Goal: Task Accomplishment & Management: Complete application form

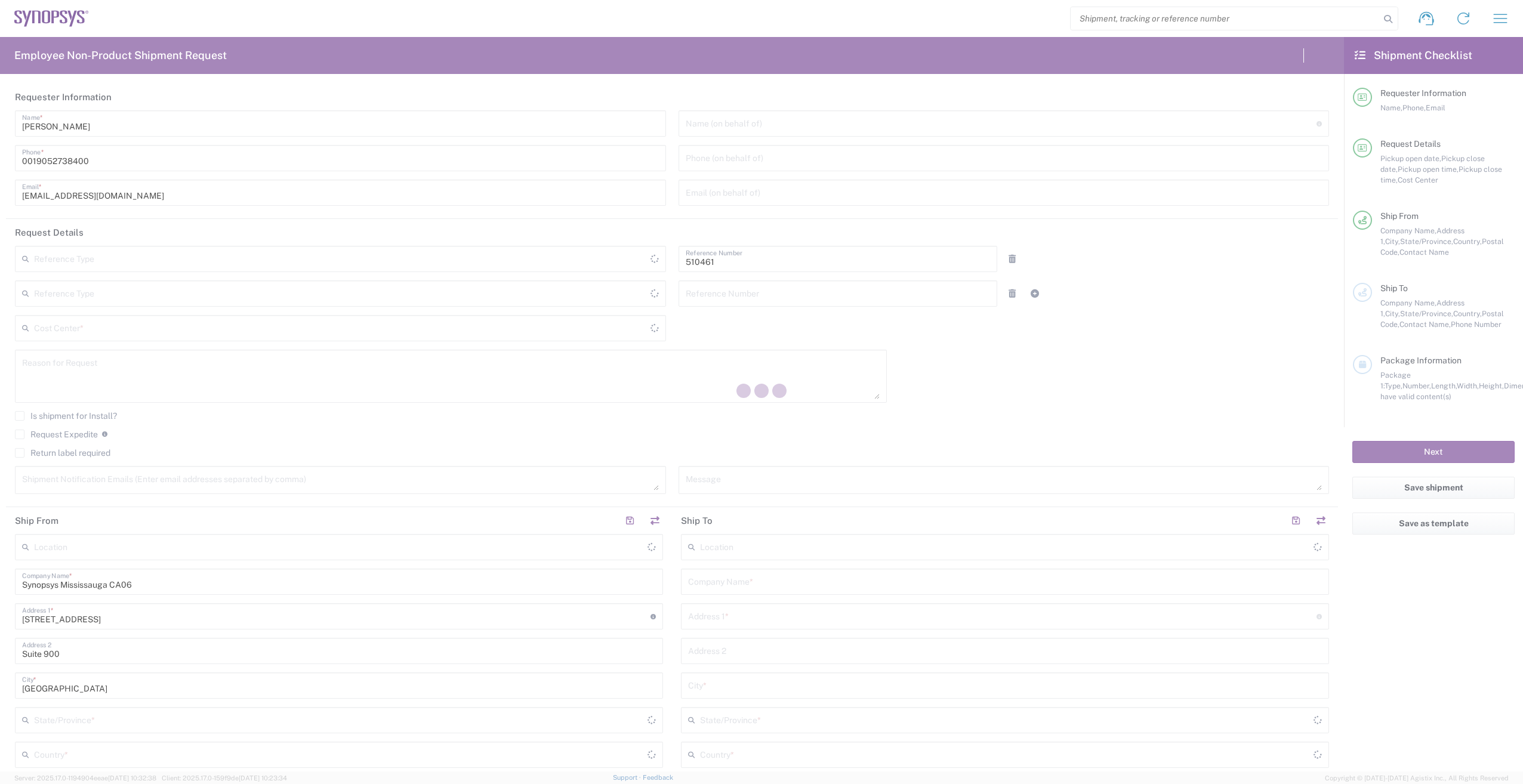
type input "Department"
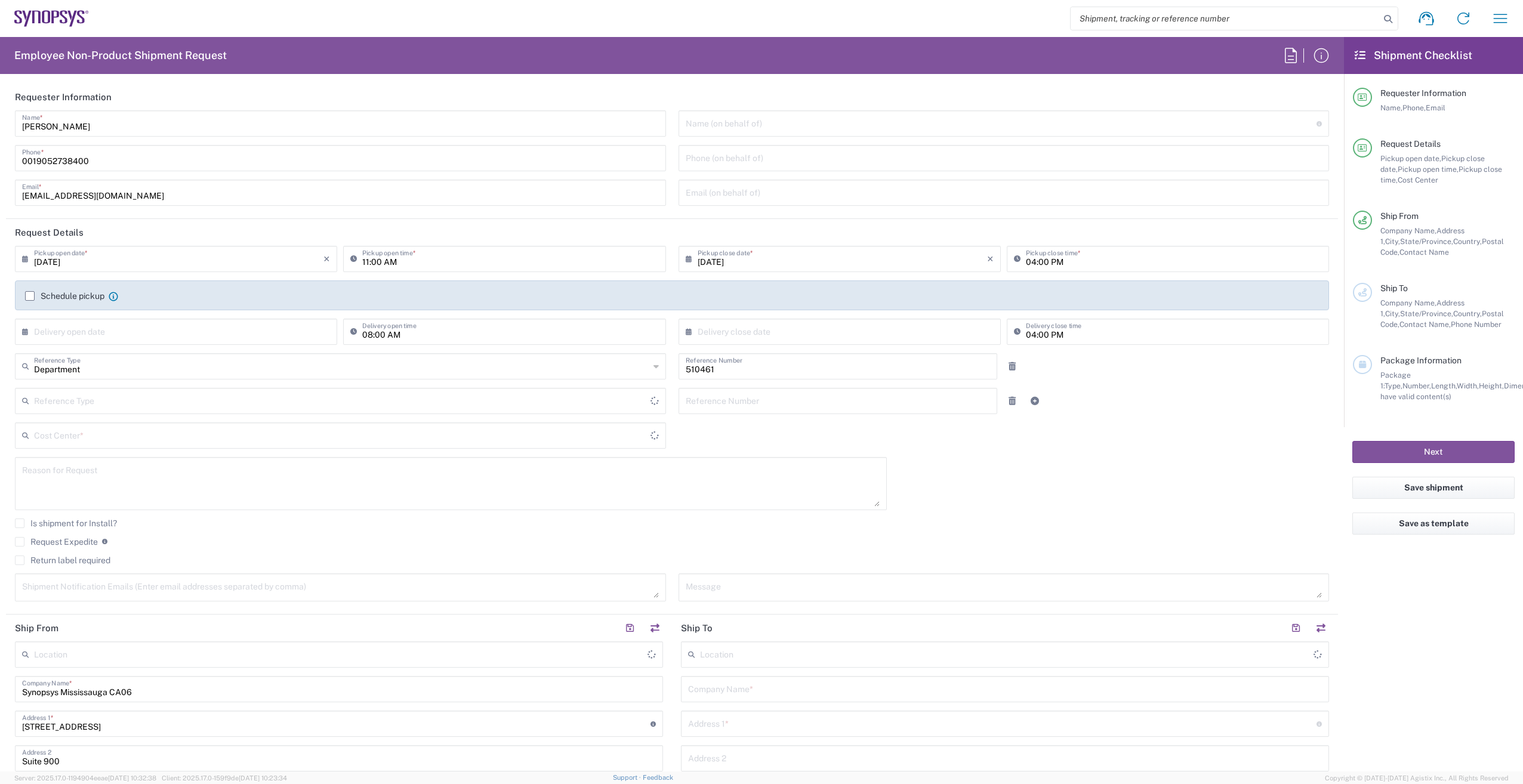
type input "CA02, SG, MSIP2, R&D 510461"
type input "[GEOGRAPHIC_DATA]"
type input "Delivered at Place"
type input "[GEOGRAPHIC_DATA]"
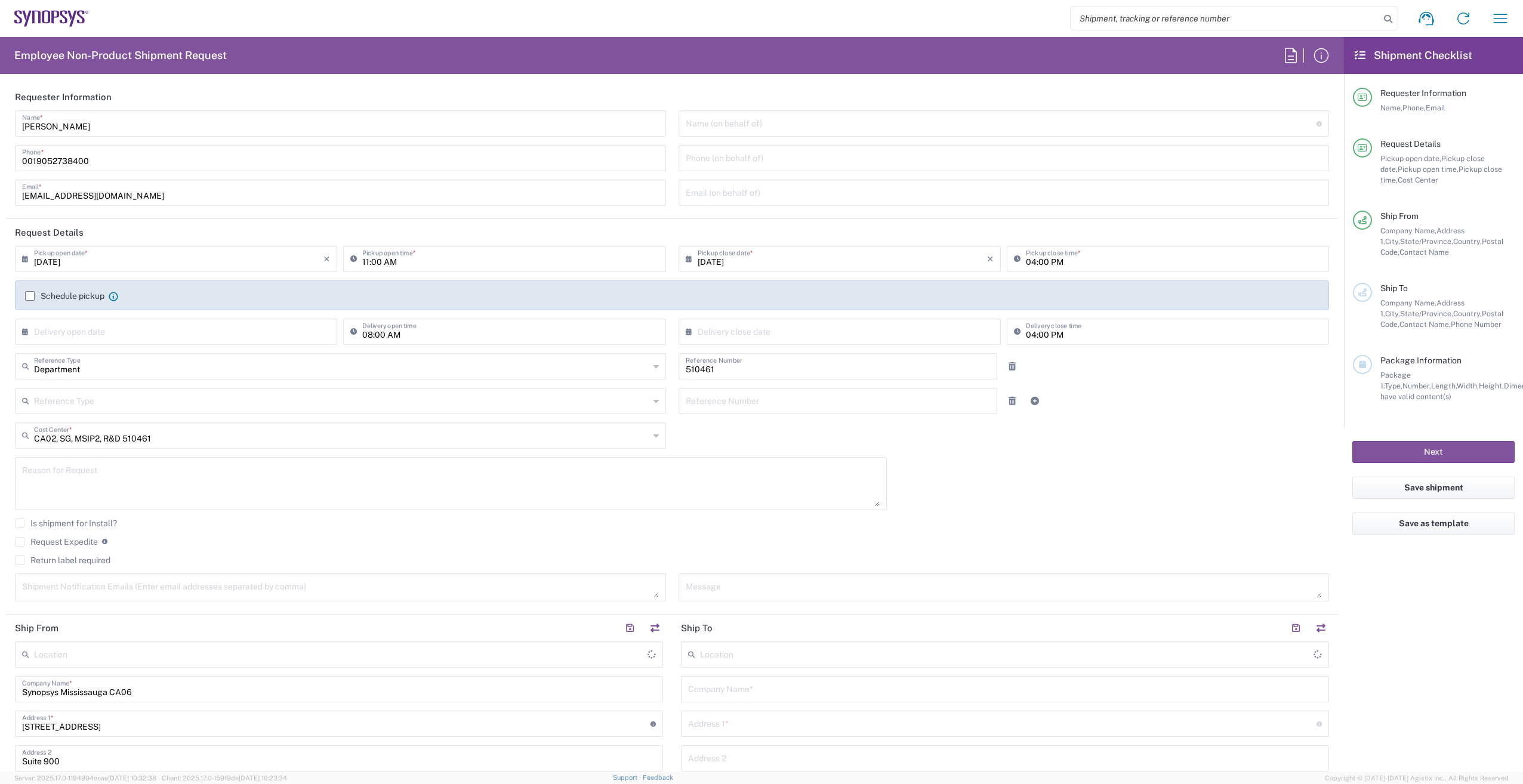
type input "[GEOGRAPHIC_DATA] CA06"
drag, startPoint x: 35, startPoint y: 163, endPoint x: -3, endPoint y: 166, distance: 38.1
click at [0, 166] on html "Shipment request Shipment tracking Employee non-product shipment request My shi…" at bounding box center [762, 392] width 1523 height 784
type input "9052738400"
click at [362, 262] on input "11:00 AM" at bounding box center [510, 258] width 296 height 21
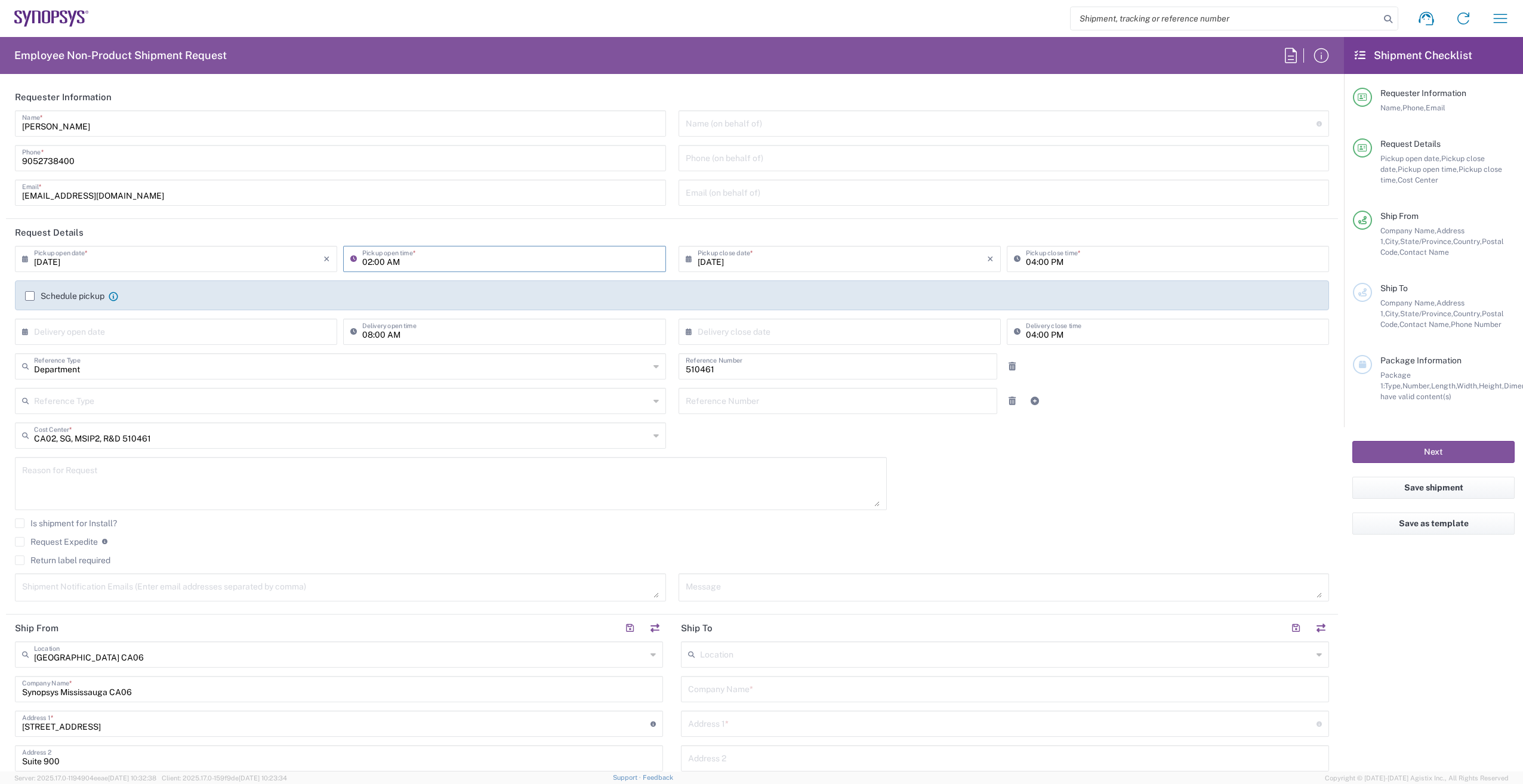
click at [394, 258] on input "02:00 AM" at bounding box center [510, 258] width 296 height 21
type input "02:00 PM"
click at [1029, 263] on input "04:00 PM" at bounding box center [1174, 258] width 296 height 21
type input "05:00 PM"
click at [1124, 408] on div "Reference Type Customer Ref Department Invoice Number Purchase Order RMA Refere…" at bounding box center [673, 405] width 1327 height 35
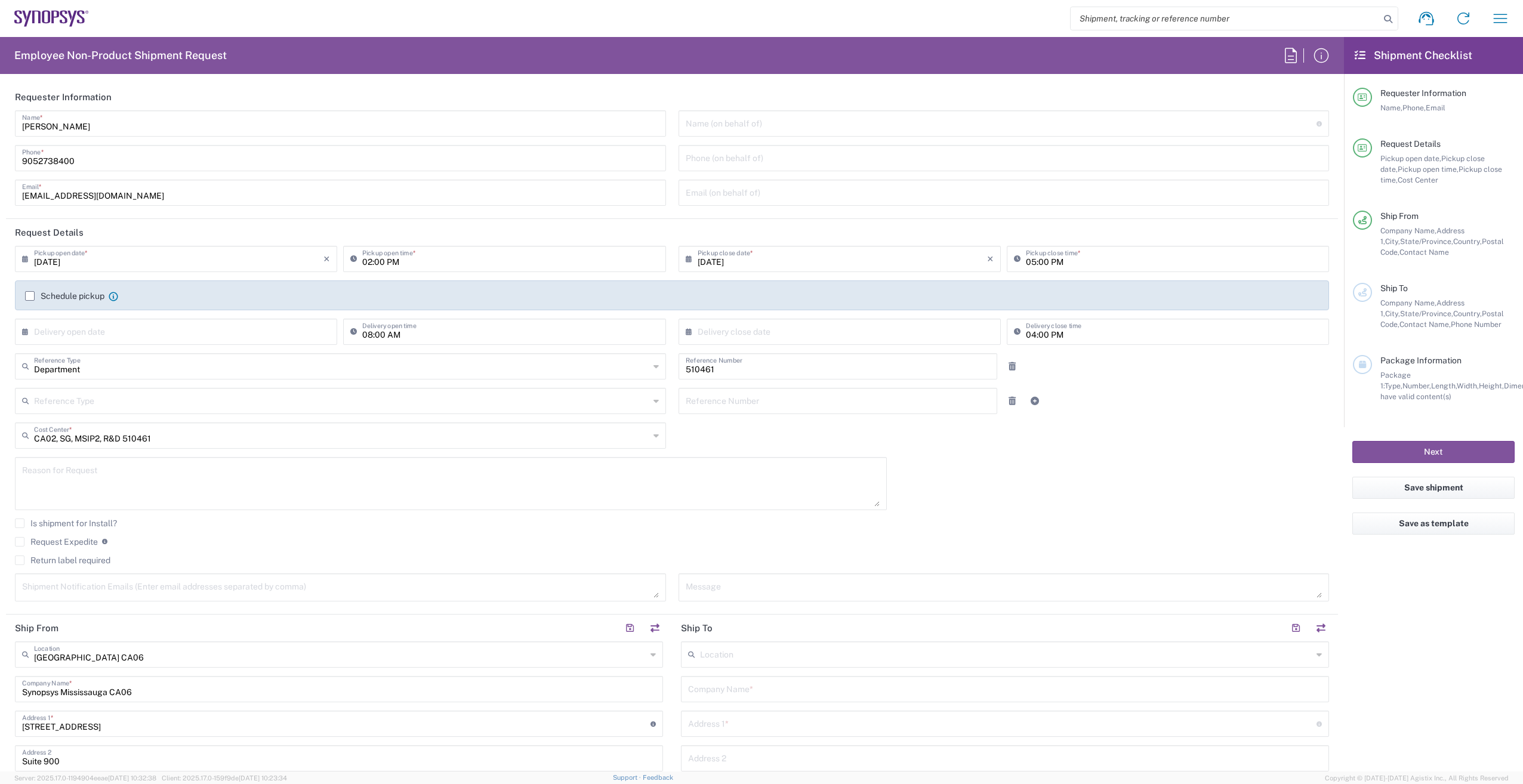
click at [31, 297] on label "Schedule pickup" at bounding box center [64, 296] width 79 height 10
click at [30, 296] on input "Schedule pickup" at bounding box center [30, 296] width 0 height 0
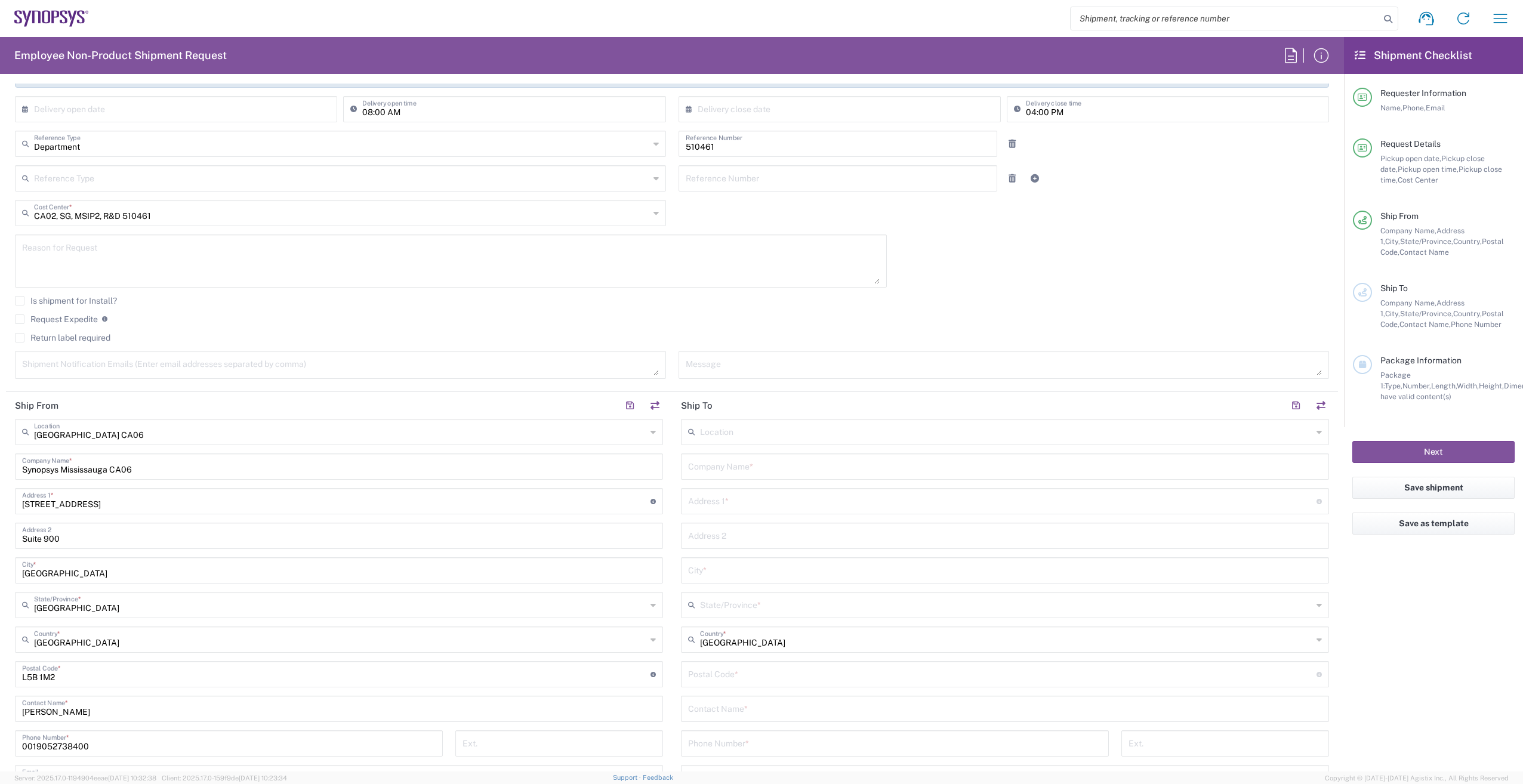
scroll to position [298, 0]
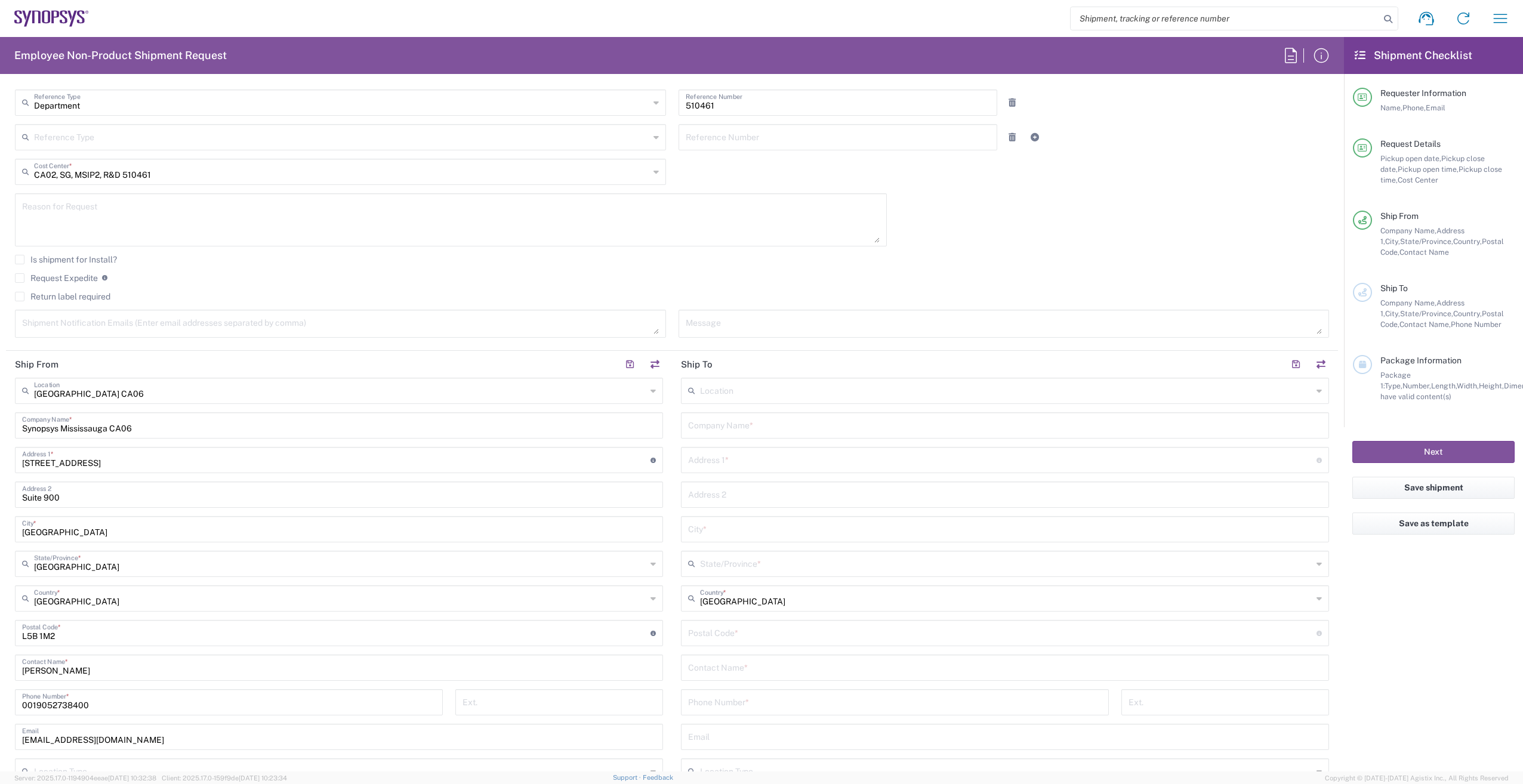
click at [149, 212] on textarea at bounding box center [450, 220] width 857 height 46
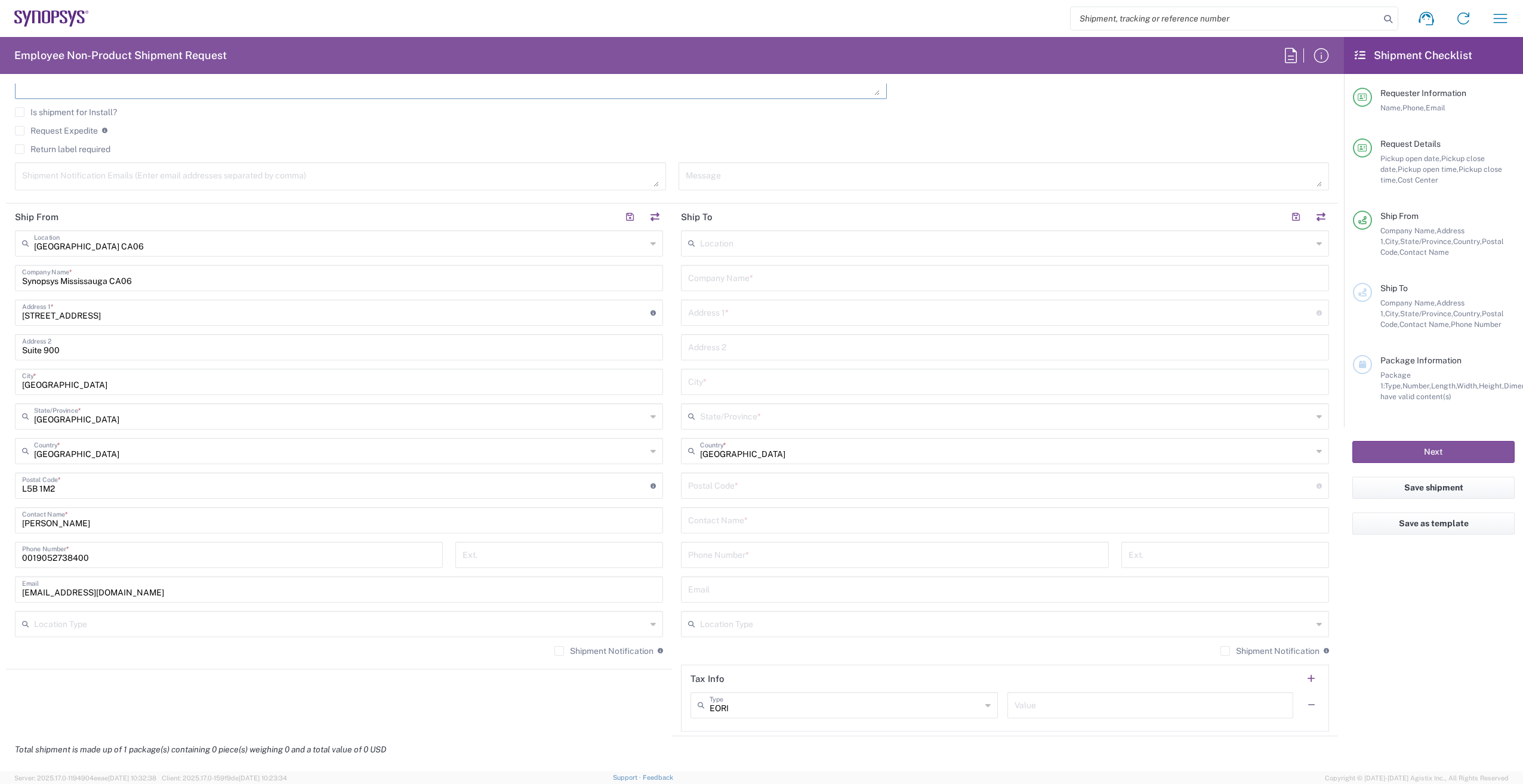
scroll to position [477, 0]
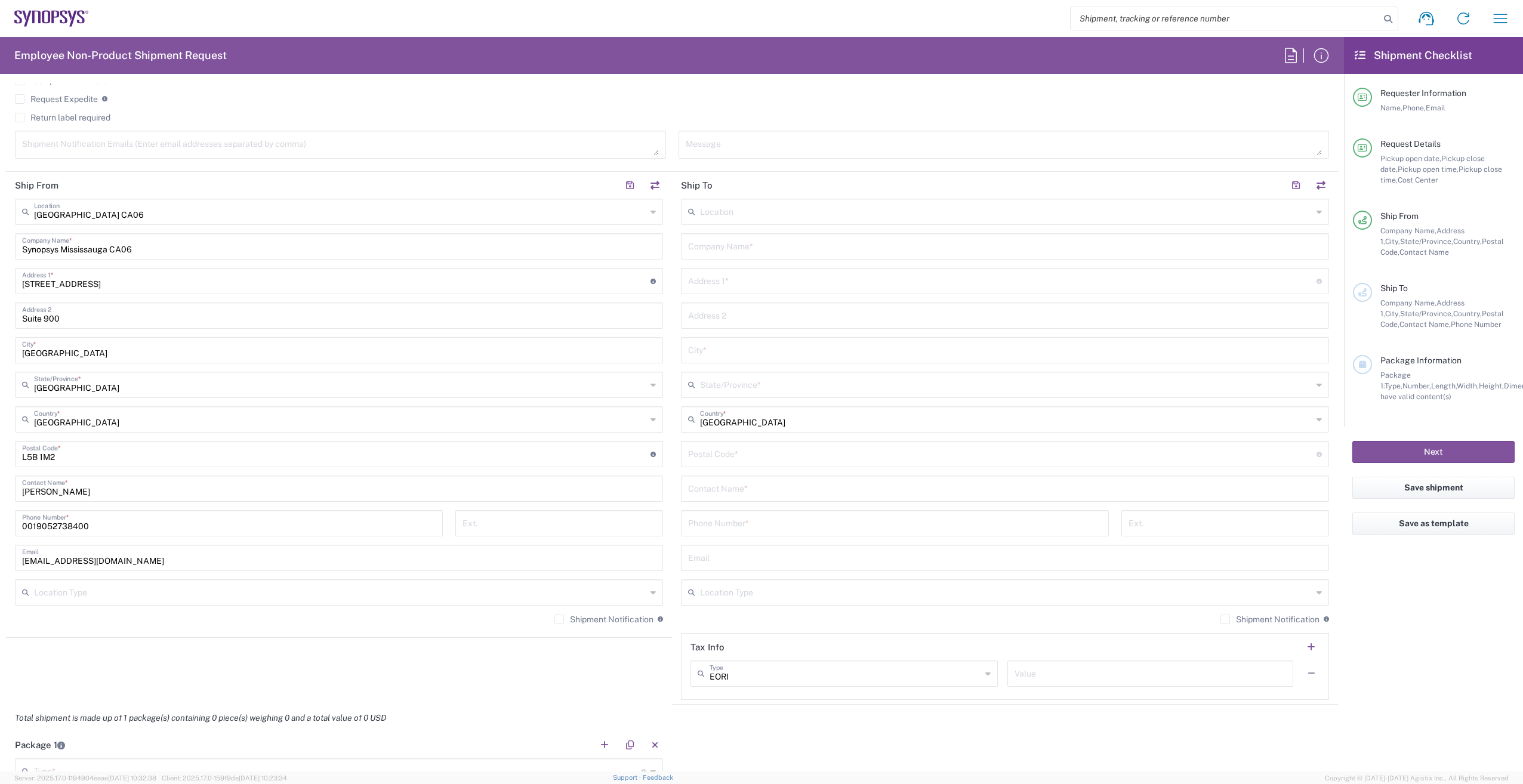
type textarea "Demo return"
drag, startPoint x: 114, startPoint y: 253, endPoint x: 166, endPoint y: 253, distance: 52.0
click at [62, 252] on input "Synopsys Mississauga CA06" at bounding box center [339, 245] width 634 height 21
type input "Synopsys Canada ULC"
drag, startPoint x: 37, startPoint y: 528, endPoint x: -3, endPoint y: 527, distance: 40.0
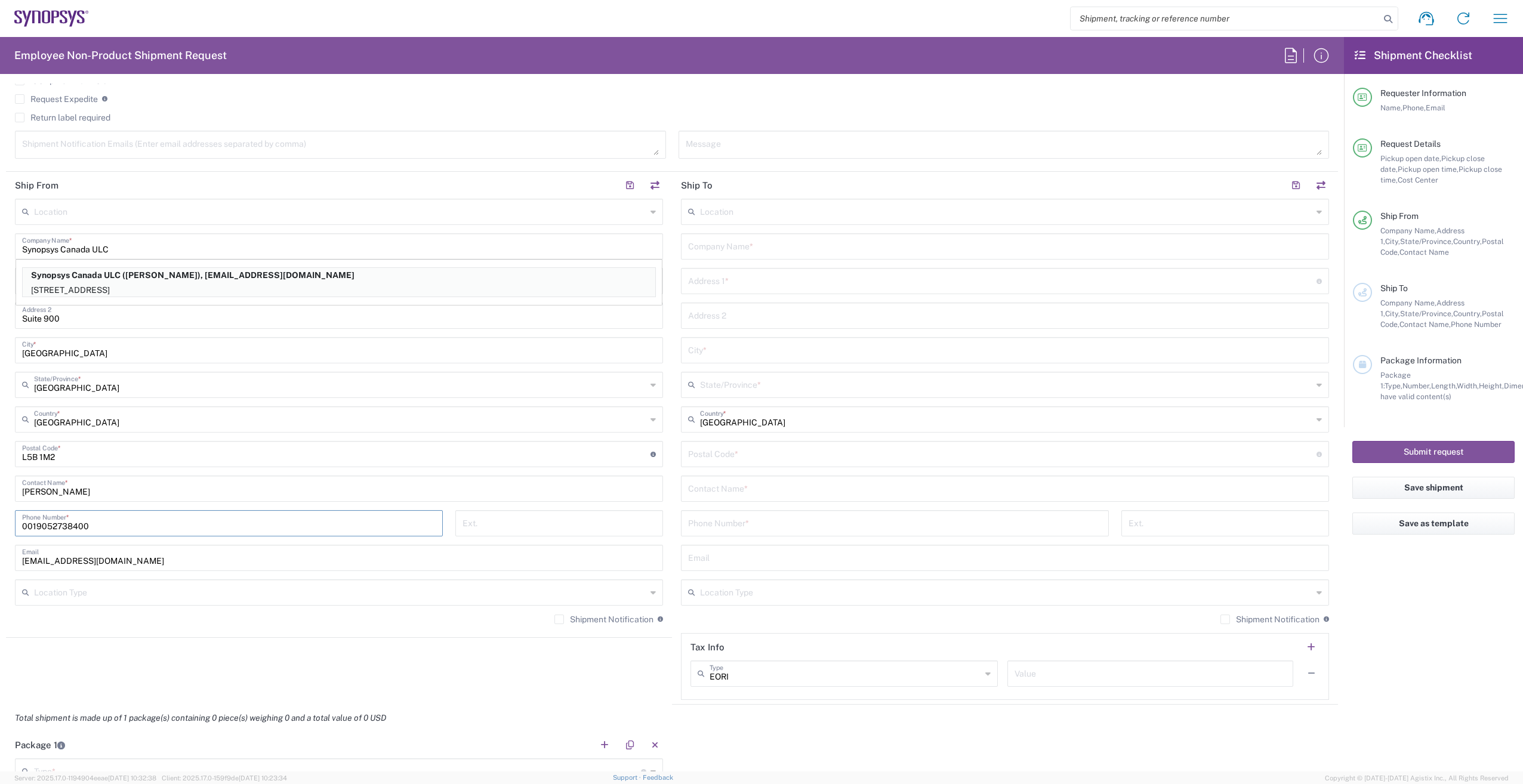
click at [0, 527] on html "Shipment request Shipment tracking Employee non-product shipment request My shi…" at bounding box center [762, 392] width 1523 height 784
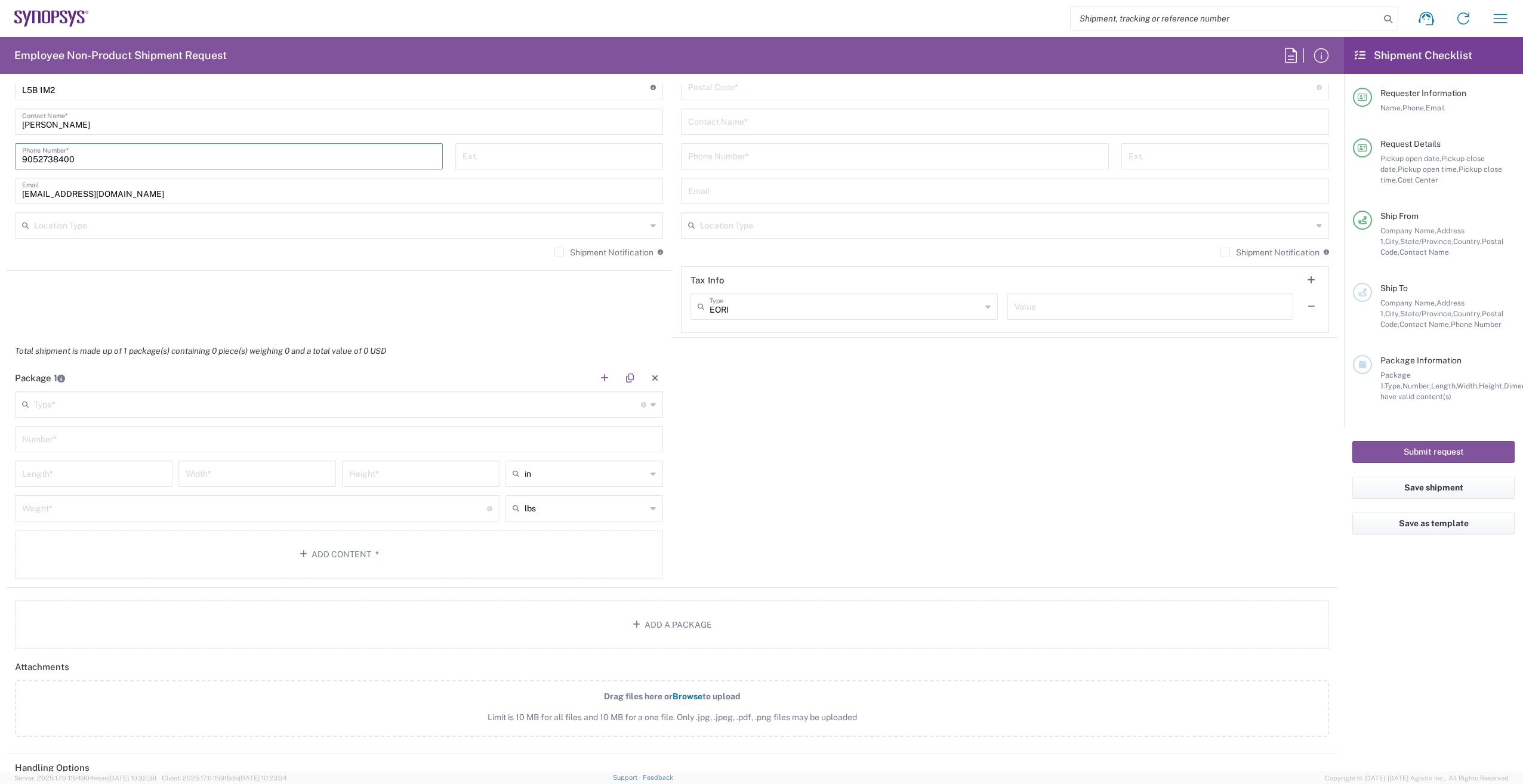
scroll to position [895, 0]
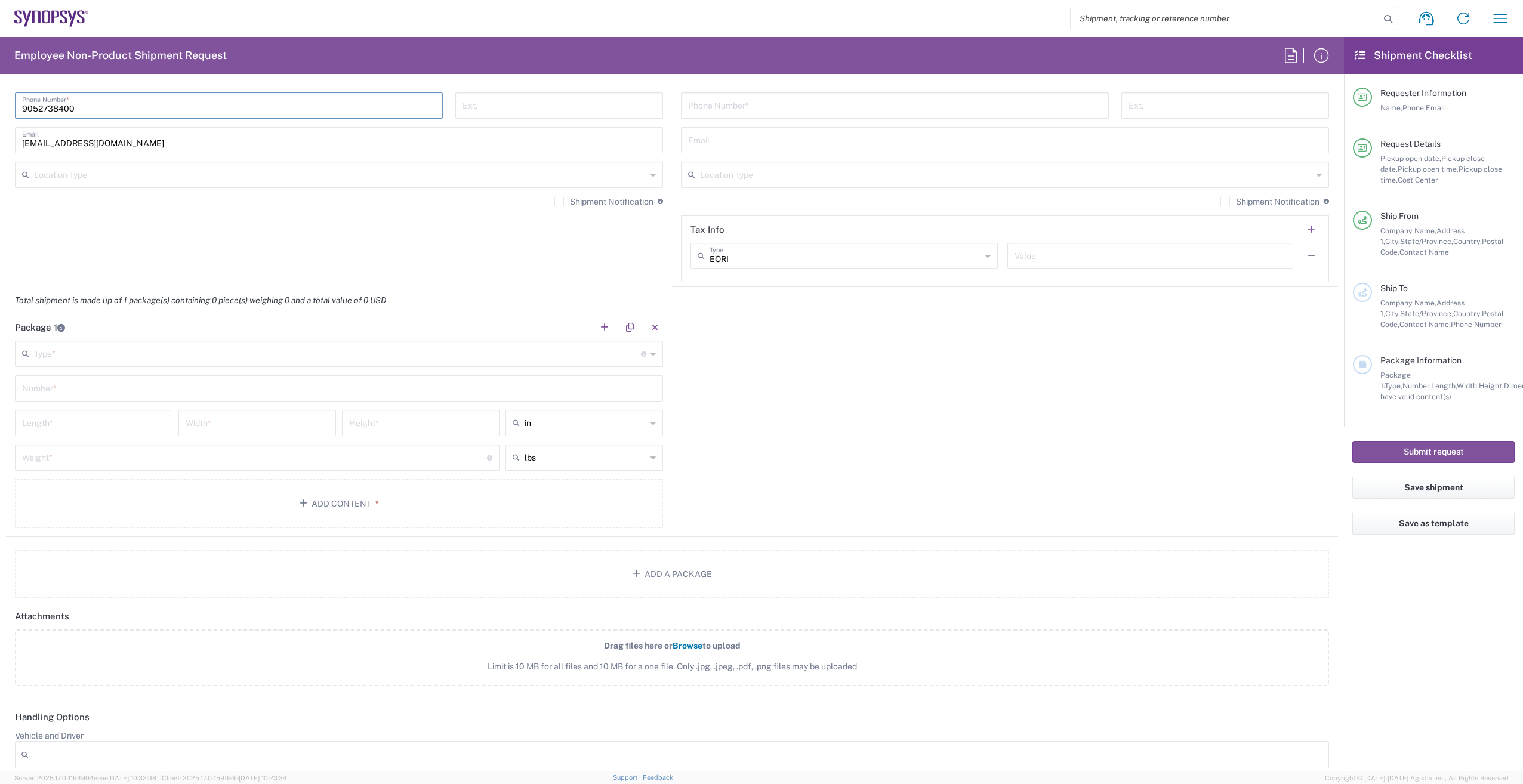
type input "9052738400"
click at [203, 350] on input "text" at bounding box center [338, 353] width 607 height 21
click at [110, 540] on span "Your Packaging" at bounding box center [337, 539] width 642 height 19
type input "Your Packaging"
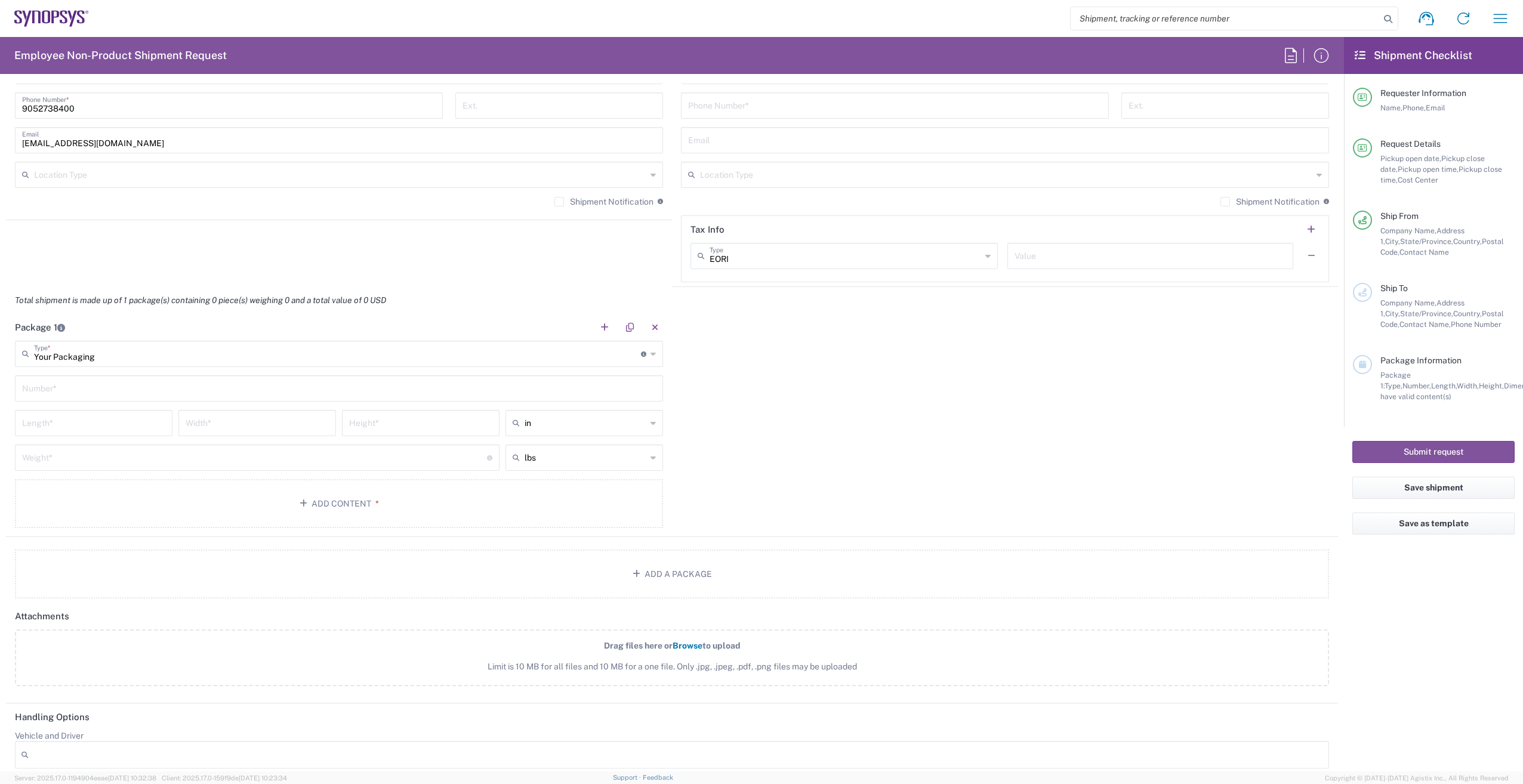
click at [174, 396] on input "text" at bounding box center [339, 388] width 634 height 21
type input "1"
click at [644, 417] on div "in" at bounding box center [584, 423] width 158 height 26
click at [565, 463] on span "cm" at bounding box center [580, 468] width 154 height 19
type input "cm"
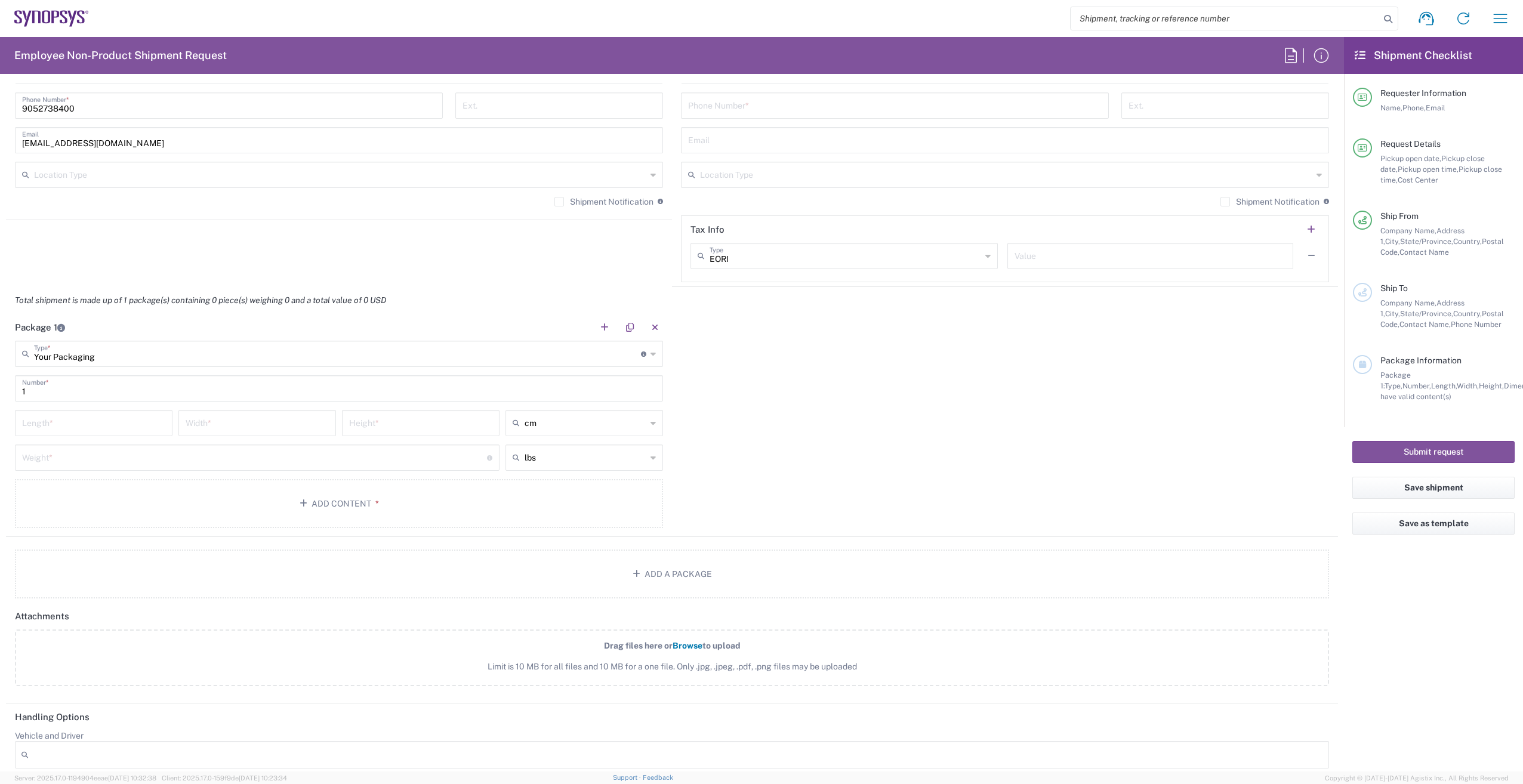
click at [646, 455] on div "lbs" at bounding box center [584, 457] width 158 height 26
drag, startPoint x: 551, startPoint y: 501, endPoint x: 533, endPoint y: 502, distance: 18.0
click at [549, 502] on span "kgs" at bounding box center [580, 503] width 154 height 19
type input "kgs"
click at [111, 425] on input "number" at bounding box center [93, 422] width 143 height 21
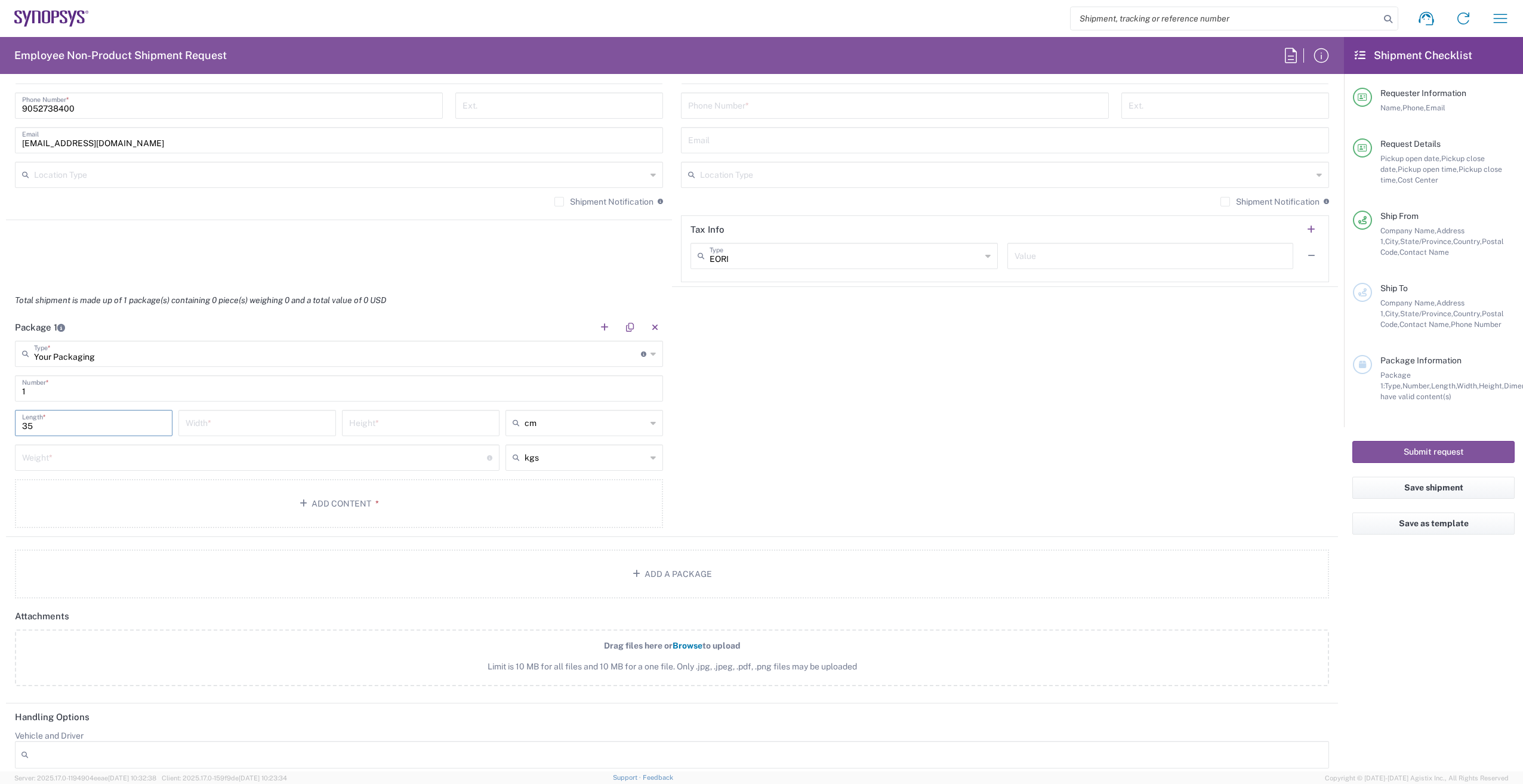
type input "35"
click at [205, 421] on input "number" at bounding box center [257, 422] width 143 height 21
type input "34"
click at [411, 421] on input "number" at bounding box center [421, 422] width 143 height 21
type input "18"
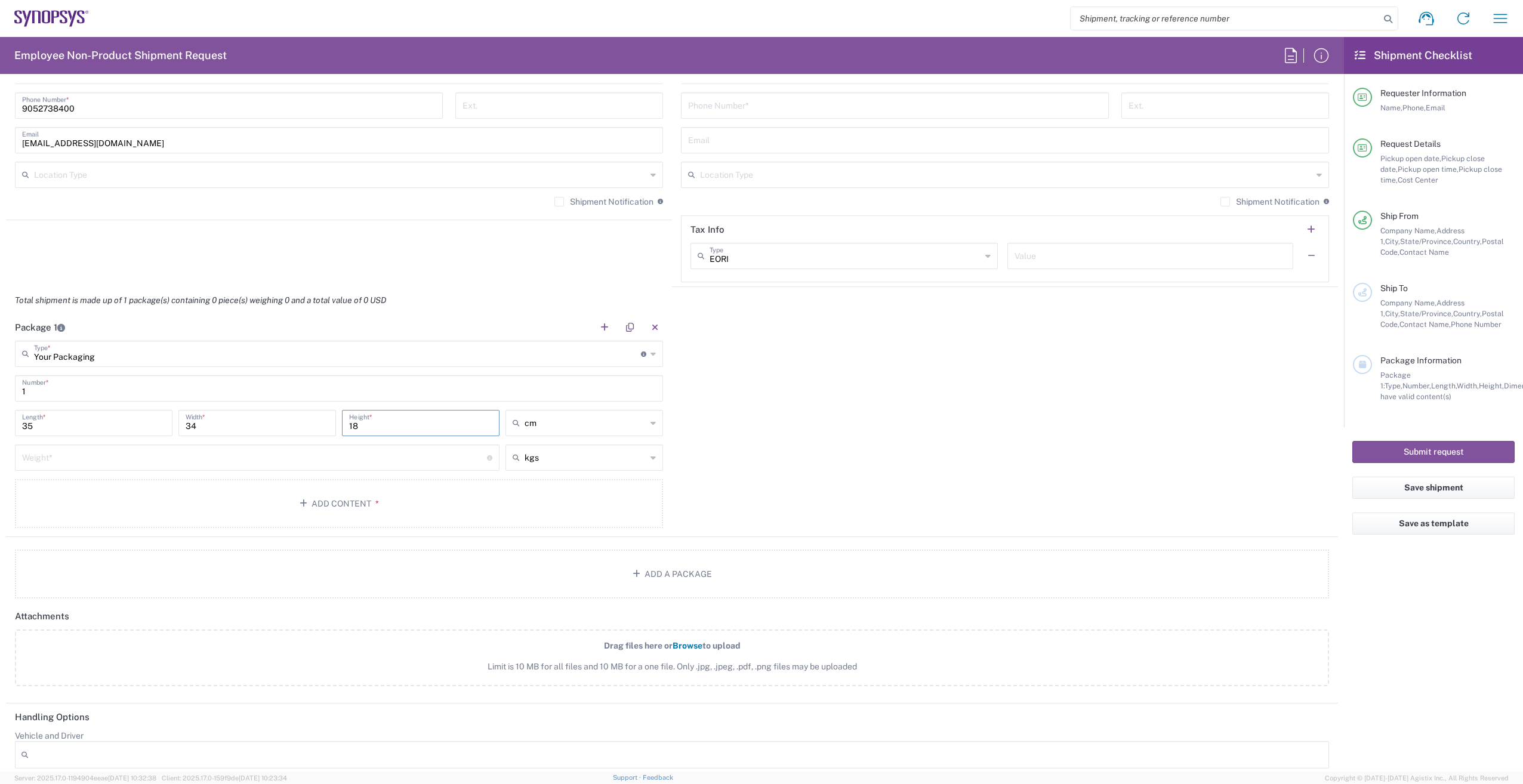
click at [140, 463] on input "number" at bounding box center [254, 457] width 465 height 21
type input "8"
click at [278, 502] on button "Add Content *" at bounding box center [339, 504] width 648 height 49
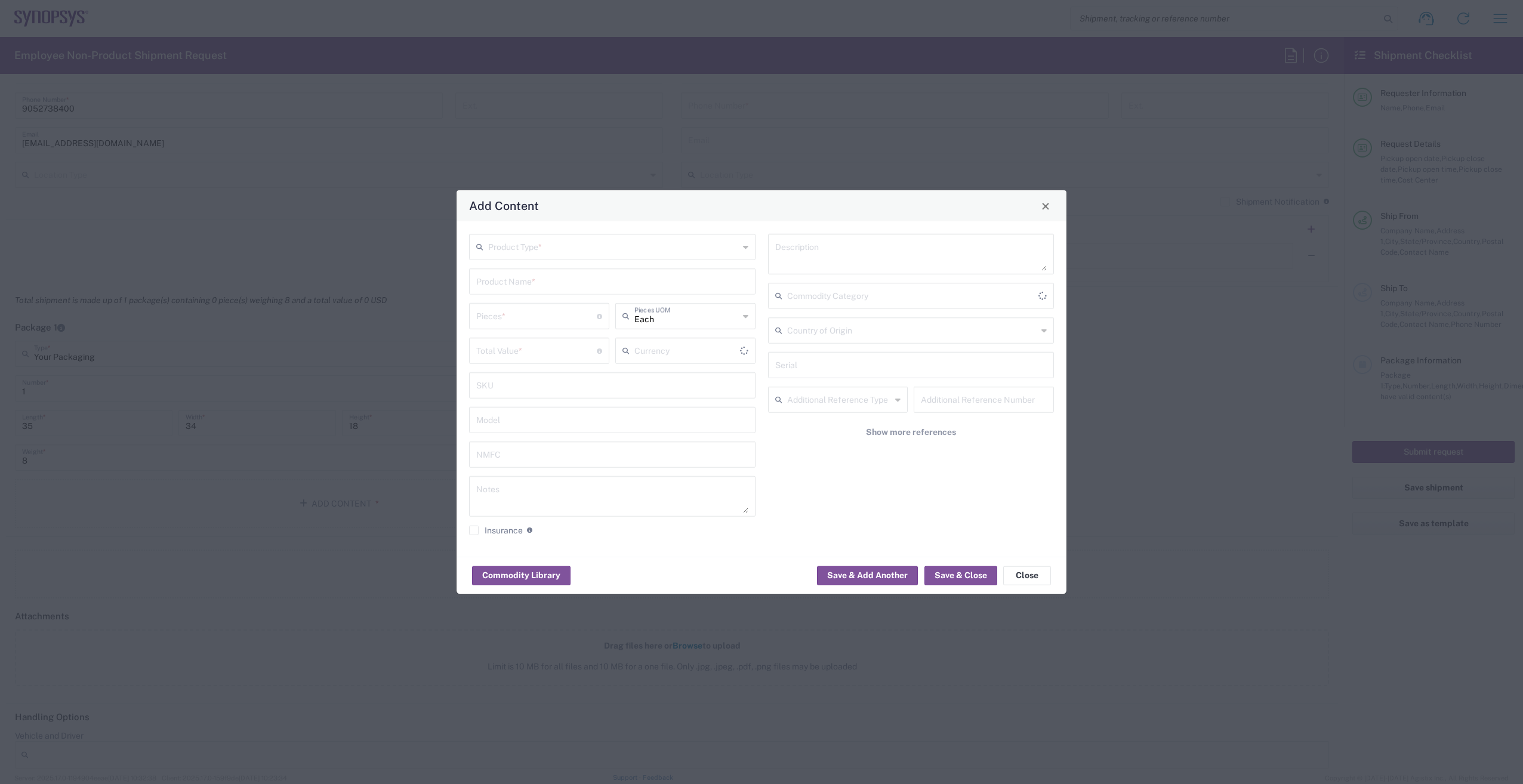
type input "US Dollar"
click at [564, 247] on input "text" at bounding box center [613, 246] width 251 height 21
click at [523, 293] on span "General Commodity" at bounding box center [612, 292] width 284 height 19
type input "General Commodity"
click at [554, 286] on input "text" at bounding box center [612, 281] width 272 height 21
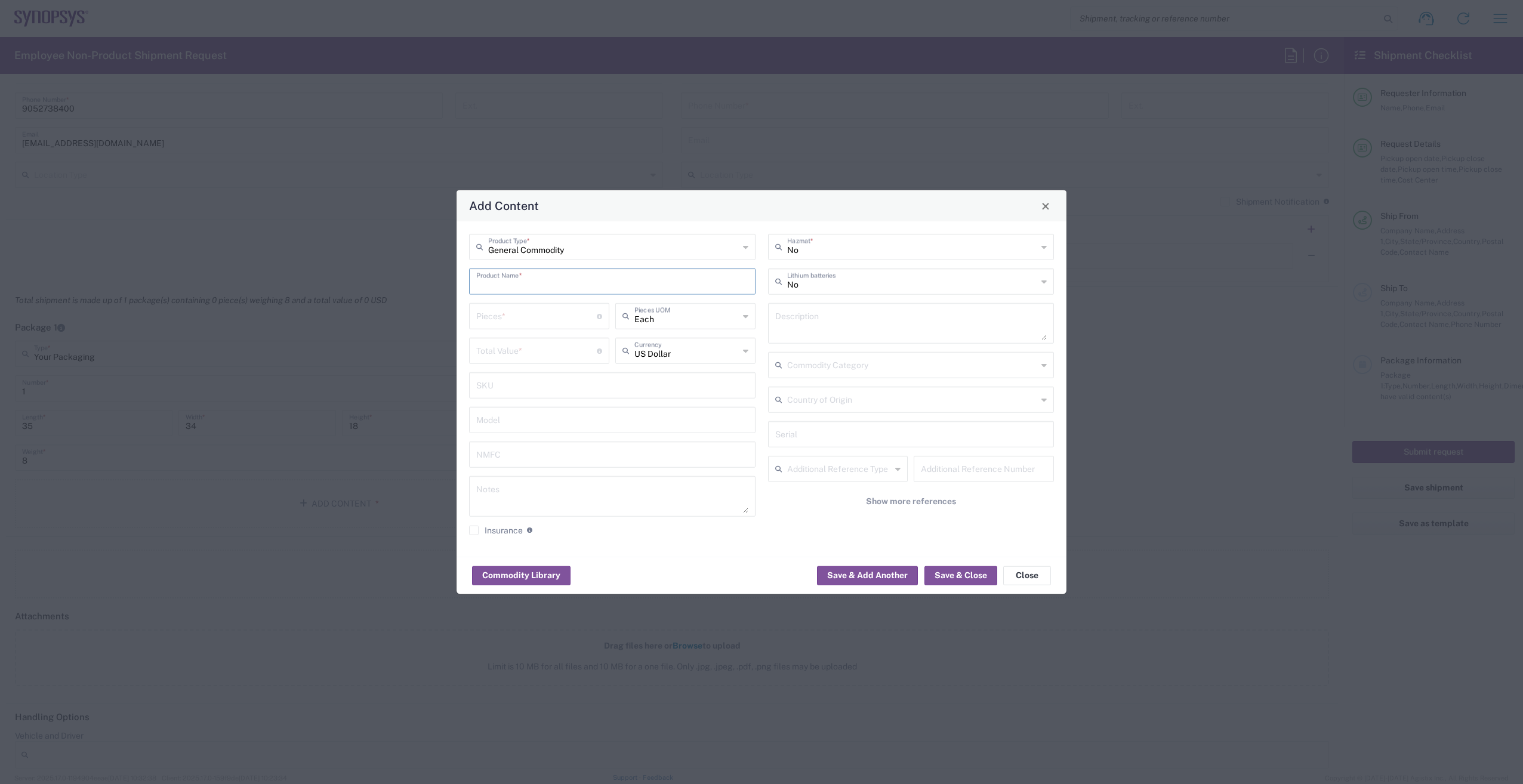
click at [1208, 653] on div "Add Content General Commodity Product Type * Product Name * Pieces * Number of …" at bounding box center [762, 392] width 1523 height 784
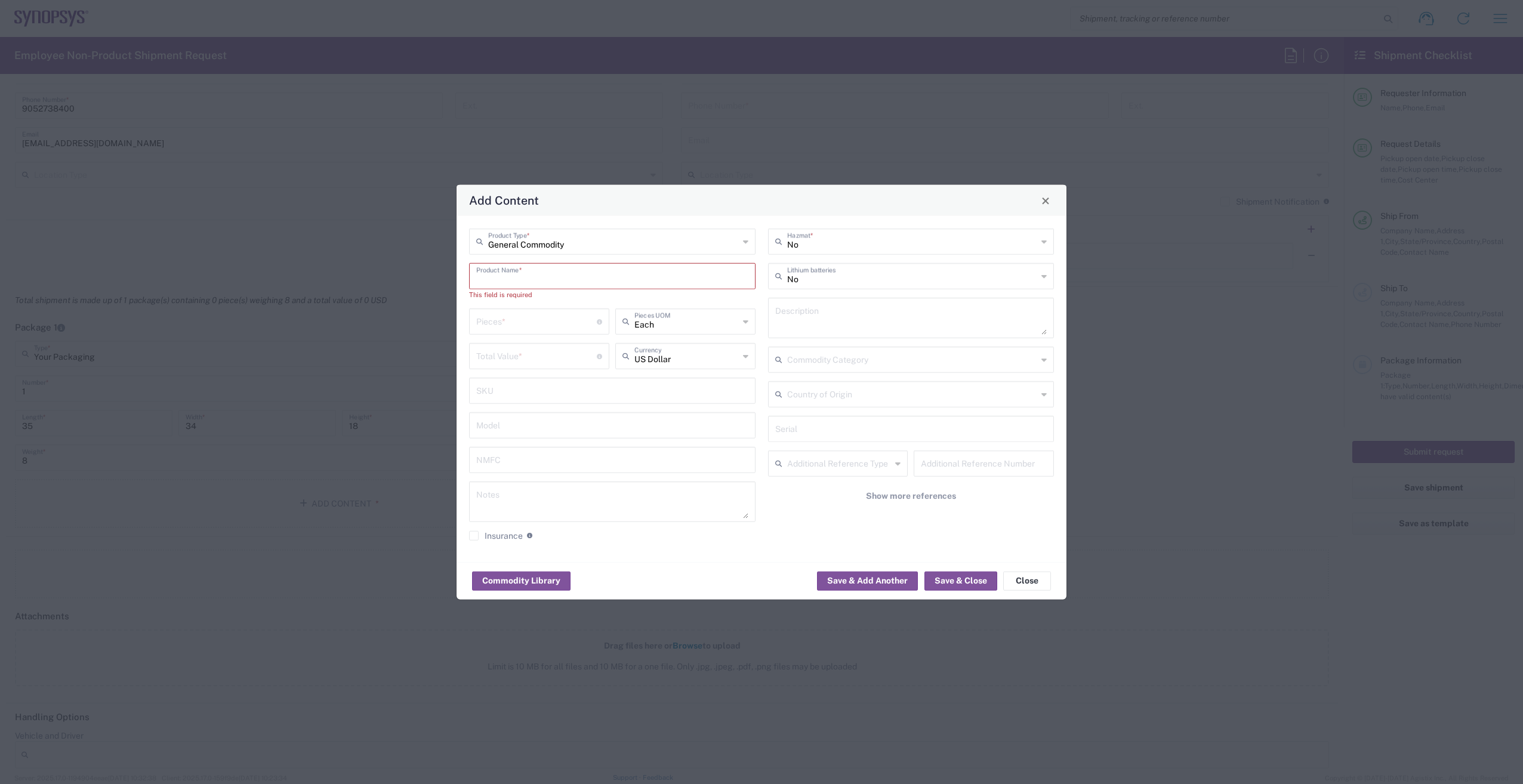
paste input "Viavi INX microscope"
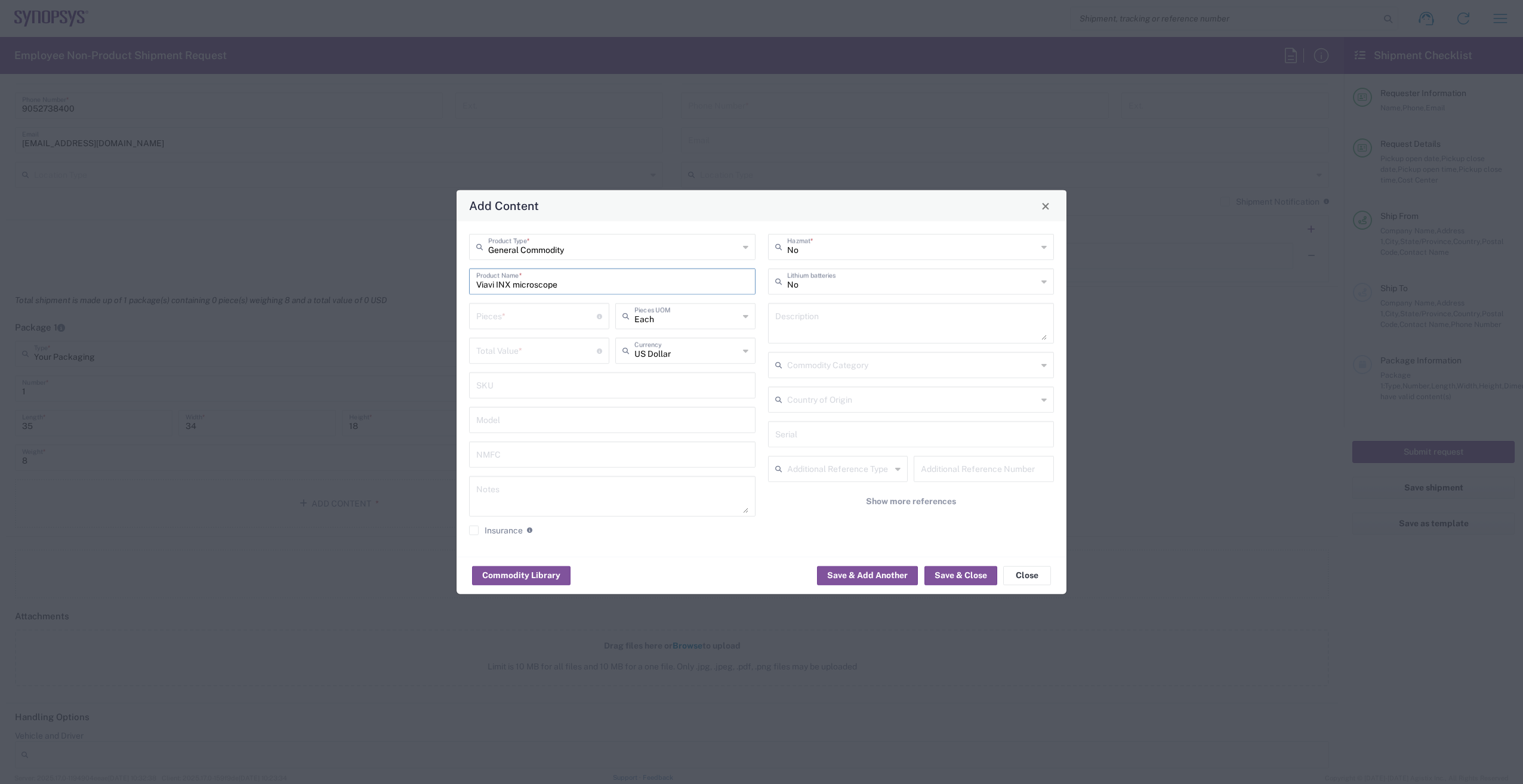
type input "Viavi INX microscope"
click at [532, 314] on input "number" at bounding box center [536, 315] width 120 height 21
type input "1"
click at [532, 354] on input "number" at bounding box center [536, 350] width 120 height 21
type input "1"
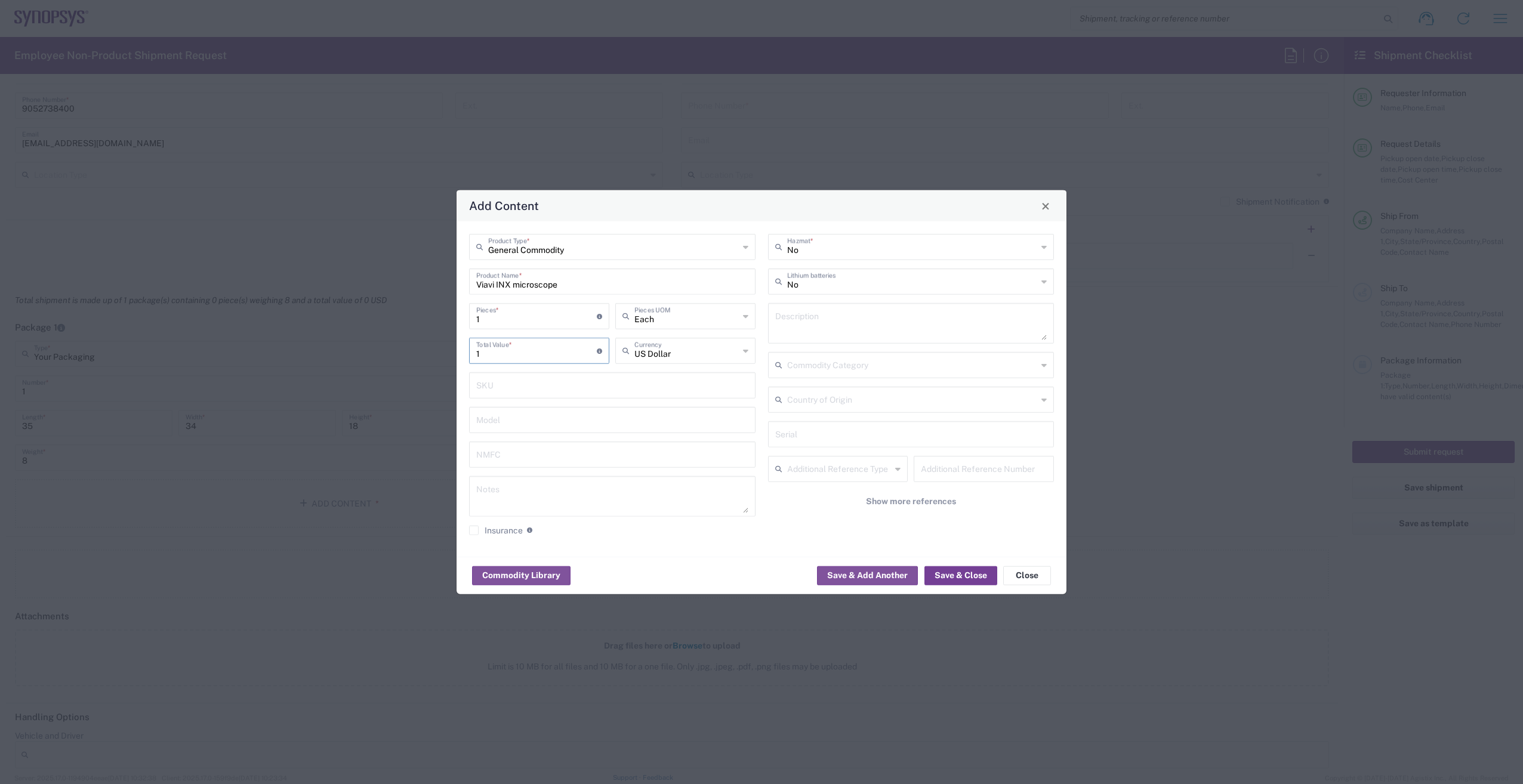
click at [960, 569] on button "Save & Close" at bounding box center [961, 575] width 73 height 19
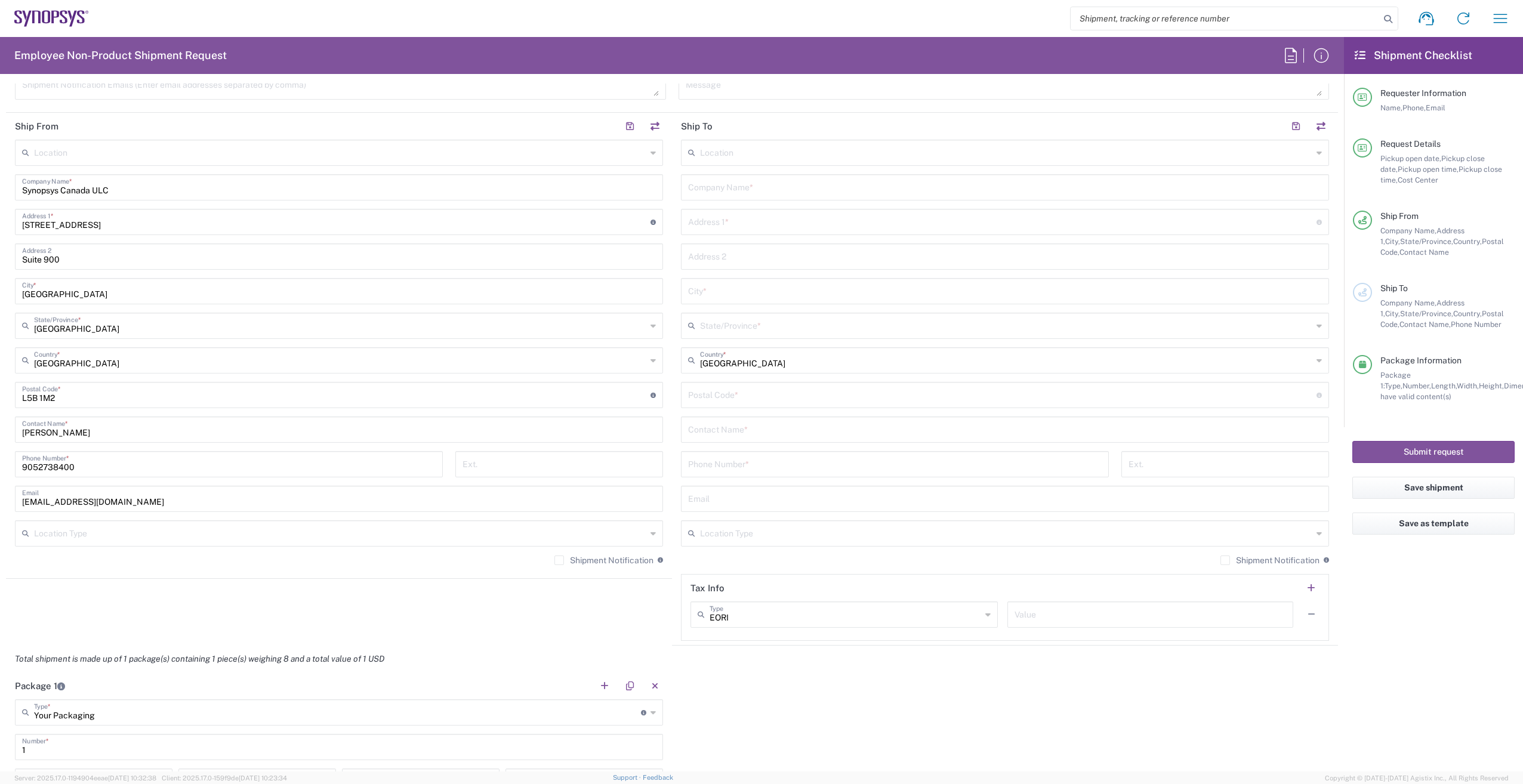
scroll to position [537, 0]
click at [779, 430] on input "text" at bounding box center [1005, 428] width 634 height 21
paste input "[PERSON_NAME]"
type input "[PERSON_NAME]"
click at [778, 458] on input "tel" at bounding box center [895, 463] width 414 height 21
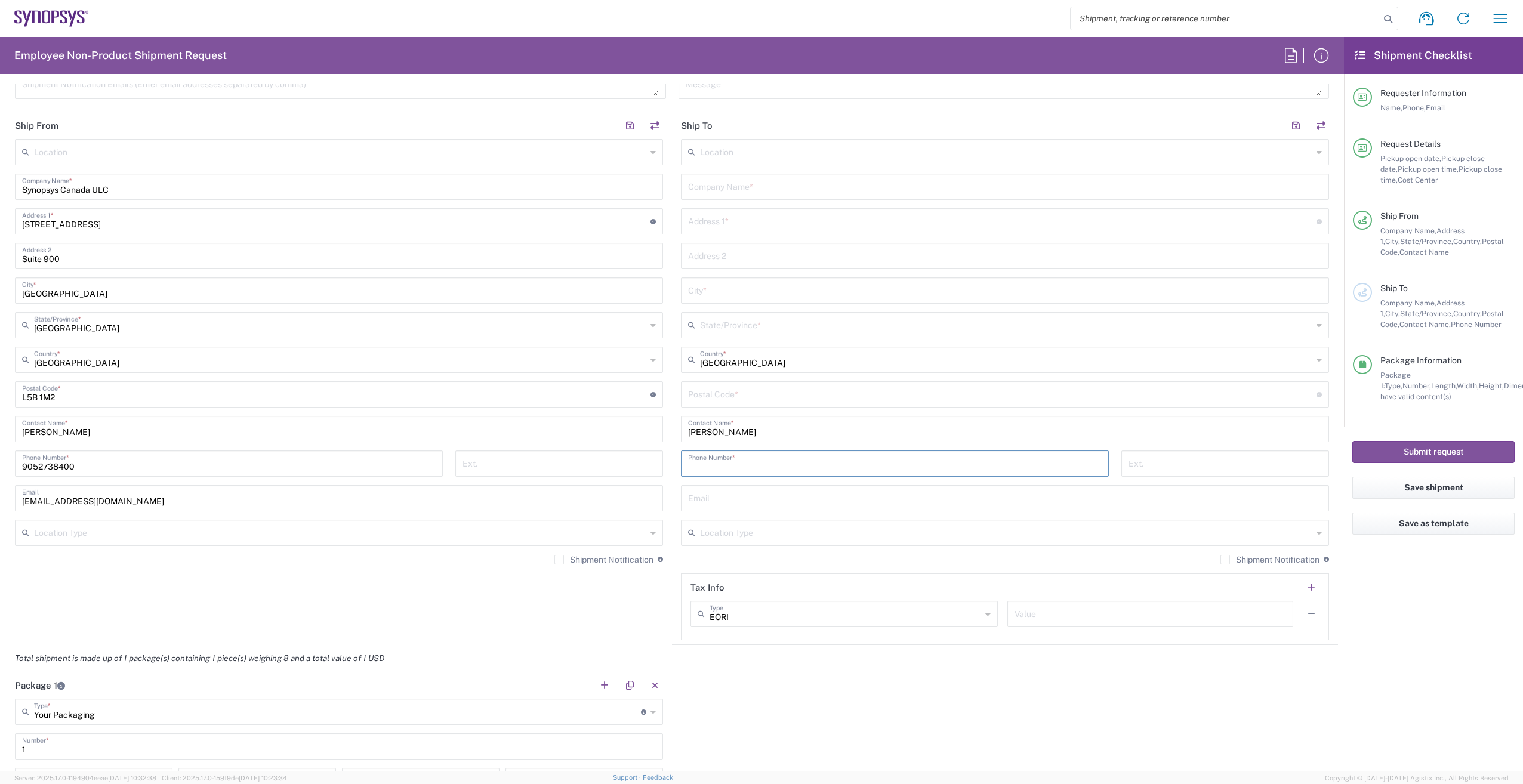
paste input "[PHONE_NUMBER]"
type input "[PHONE_NUMBER]"
drag, startPoint x: 751, startPoint y: 434, endPoint x: 662, endPoint y: 448, distance: 90.1
click at [649, 444] on div "Ship From Location [GEOGRAPHIC_DATA] DE04 Agrate Brianza IT01 [GEOGRAPHIC_DATA]…" at bounding box center [672, 378] width 1332 height 533
paste input "[PERSON_NAME]"
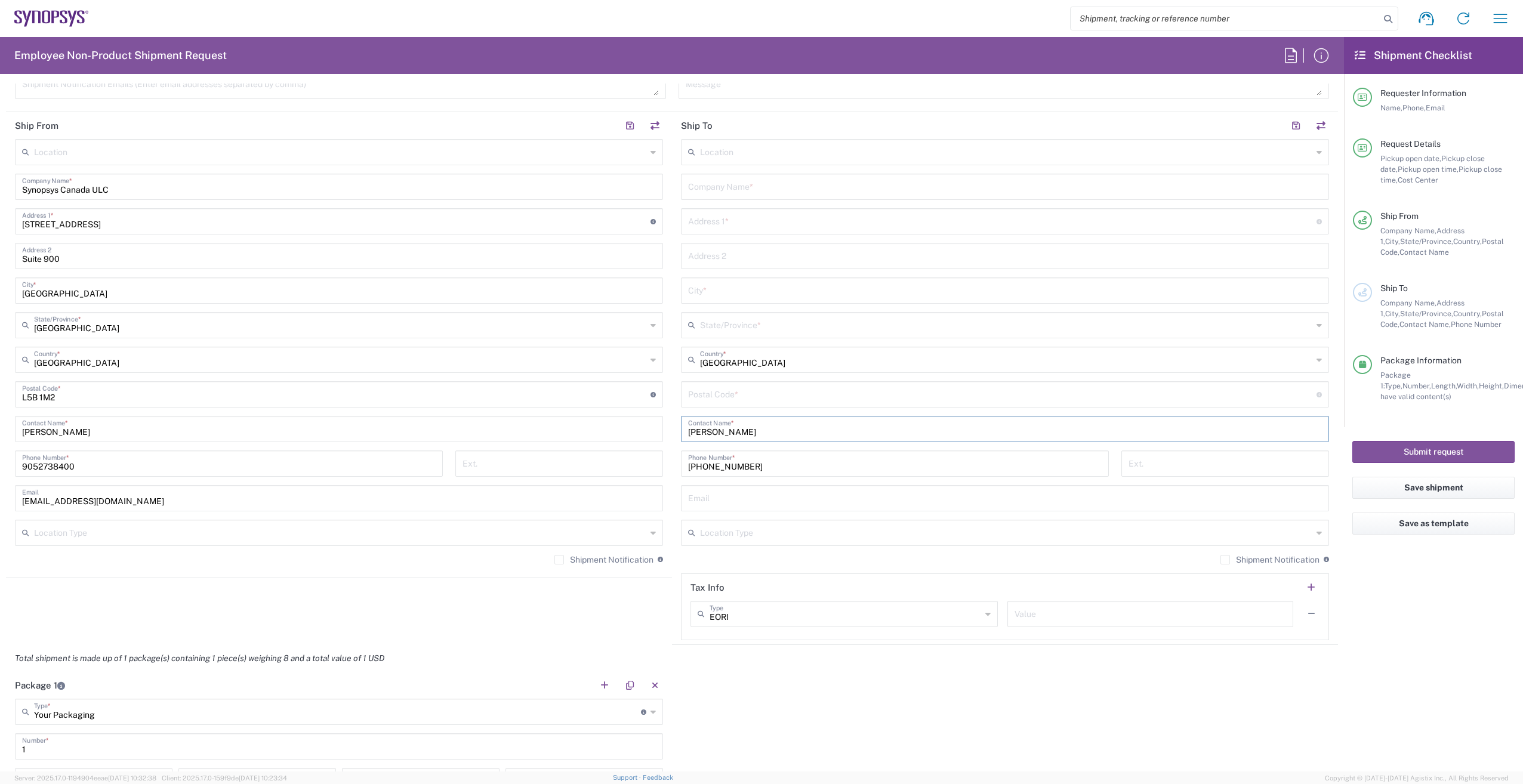
type input "[PERSON_NAME]"
click at [736, 220] on input "text" at bounding box center [1002, 220] width 629 height 21
paste input "[GEOGRAPHIC_DATA][STREET_ADDRESS]"
type input "[GEOGRAPHIC_DATA][STREET_ADDRESS]"
click at [753, 288] on input "text" at bounding box center [1005, 290] width 634 height 21
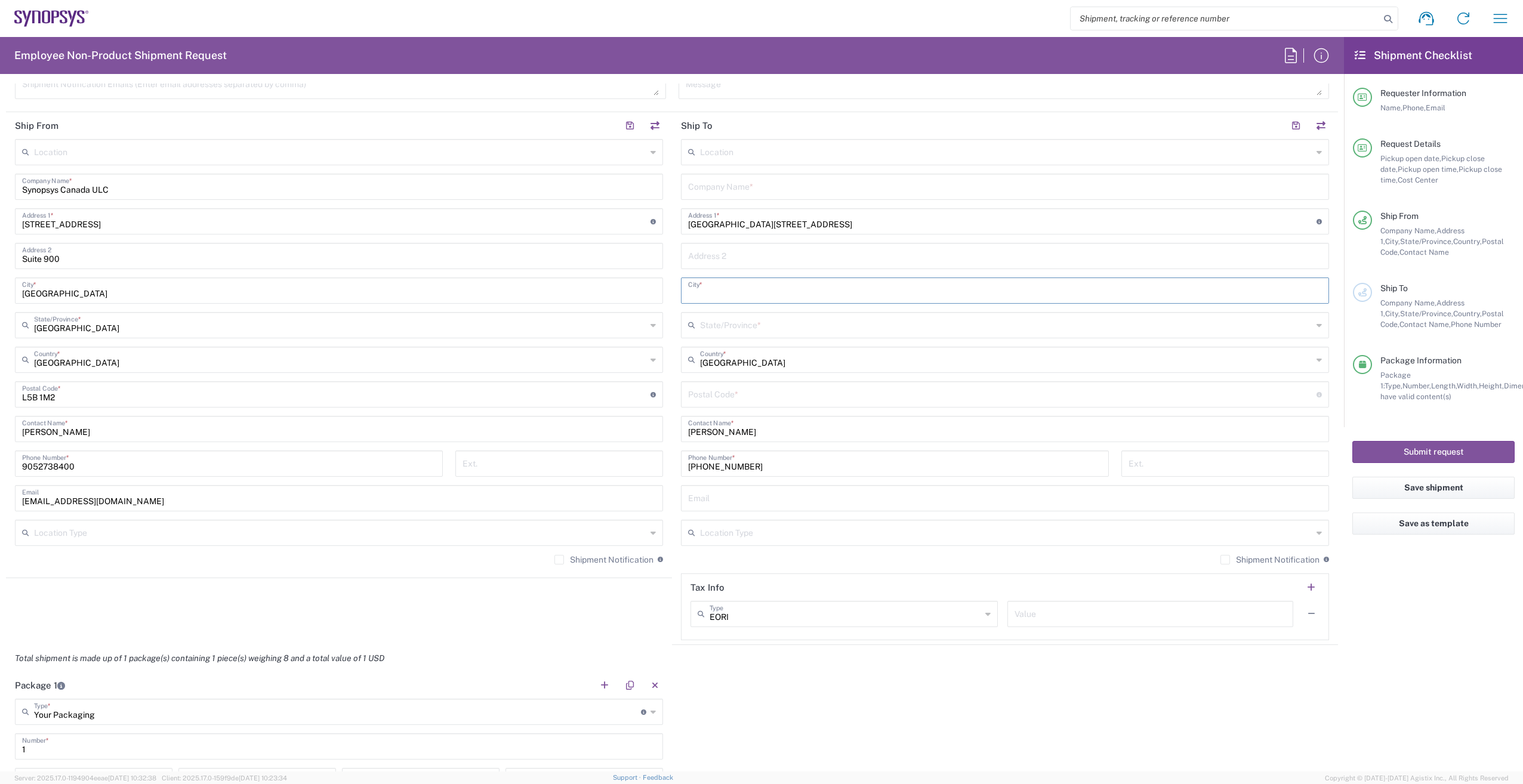
paste input "Saint-Hippolyte"
type input "Saint-Hippolyte"
click at [1313, 326] on div "State/Province *" at bounding box center [1005, 325] width 648 height 26
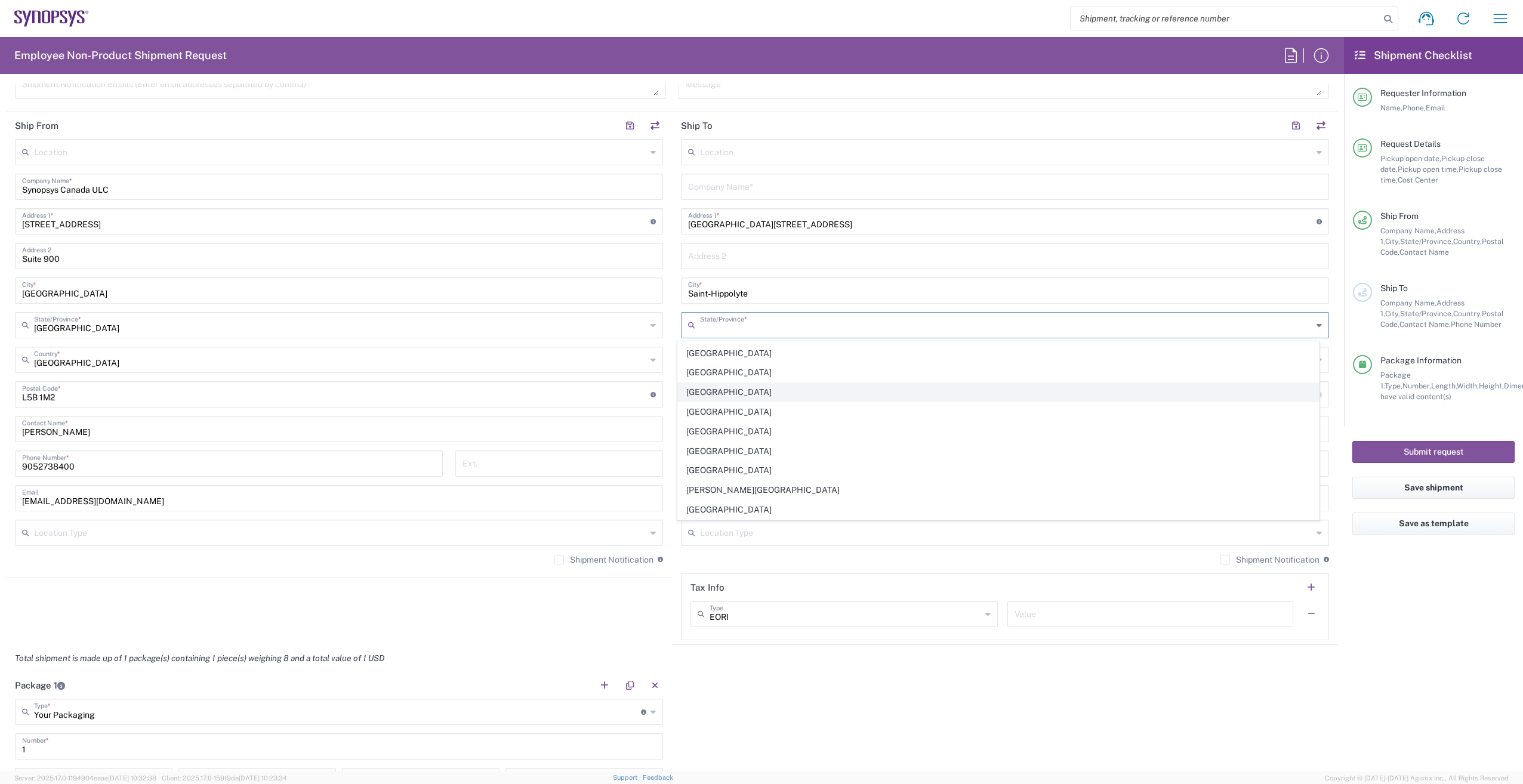
scroll to position [75, 0]
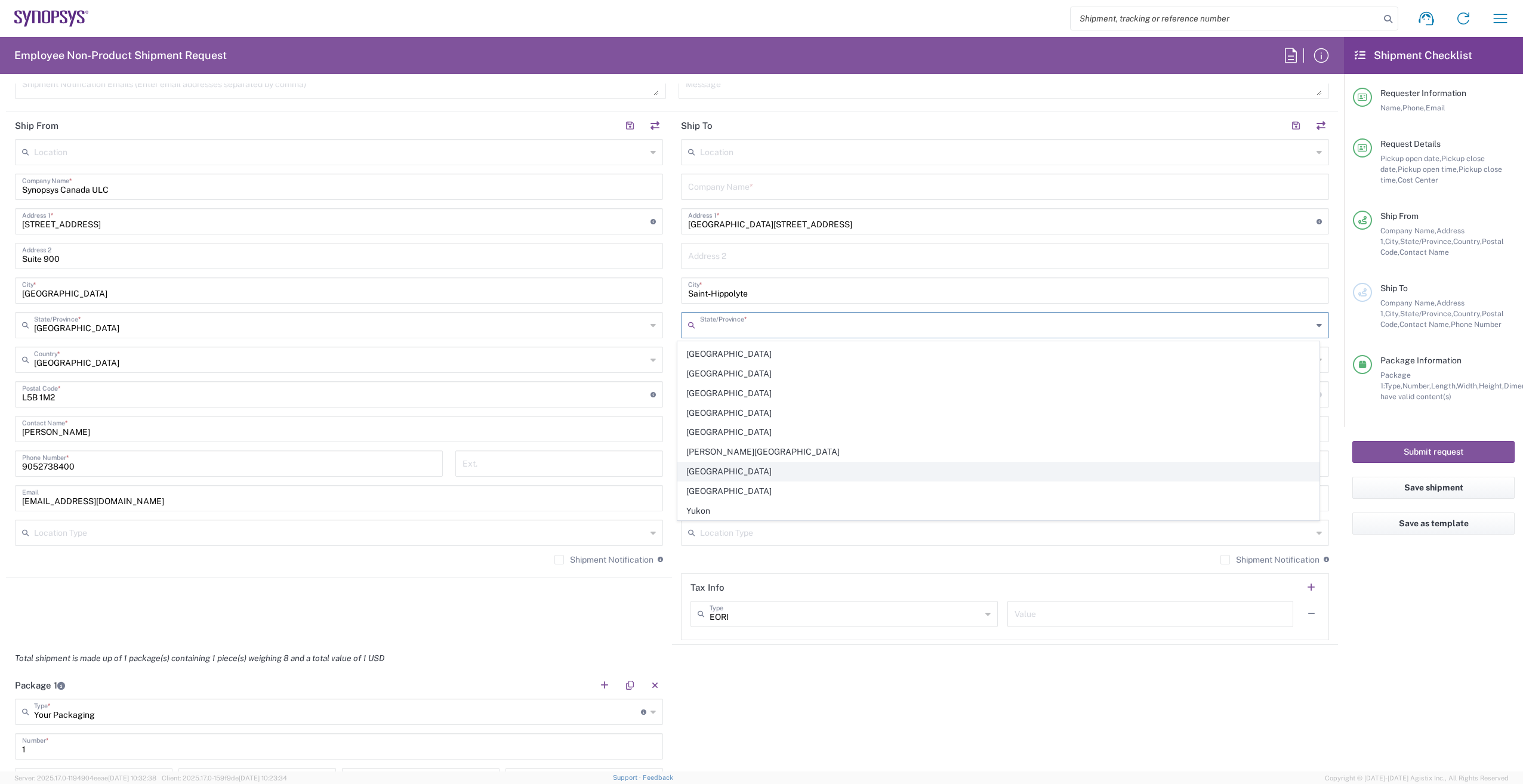
click at [766, 474] on span "[GEOGRAPHIC_DATA]" at bounding box center [999, 472] width 642 height 19
type input "[GEOGRAPHIC_DATA]"
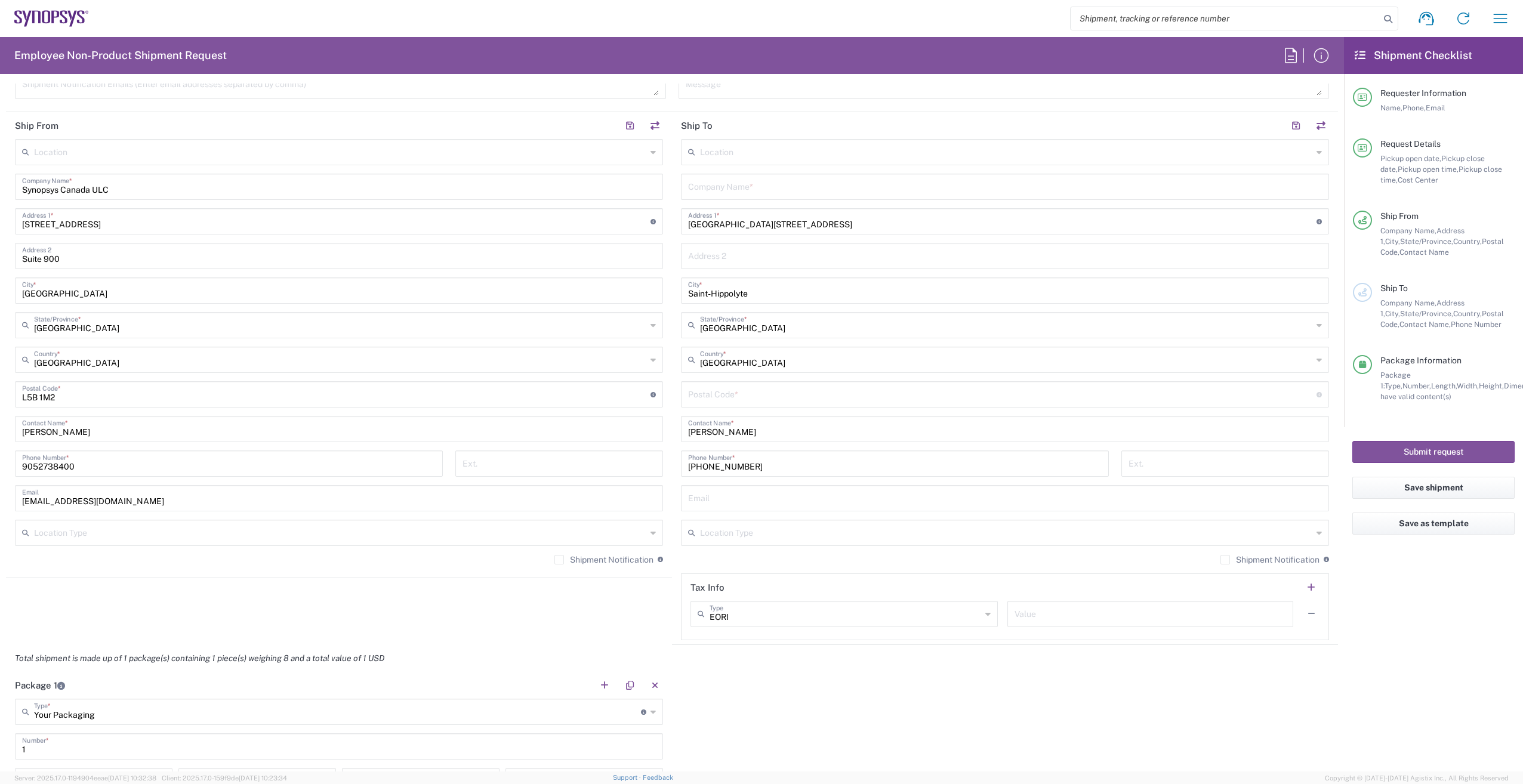
click at [761, 500] on input "text" at bounding box center [1005, 497] width 634 height 21
click at [770, 394] on input "undefined" at bounding box center [1002, 394] width 629 height 21
paste input "J8A 2Z1"
type input "J8A 2Z1"
click at [758, 186] on input "text" at bounding box center [1005, 186] width 634 height 21
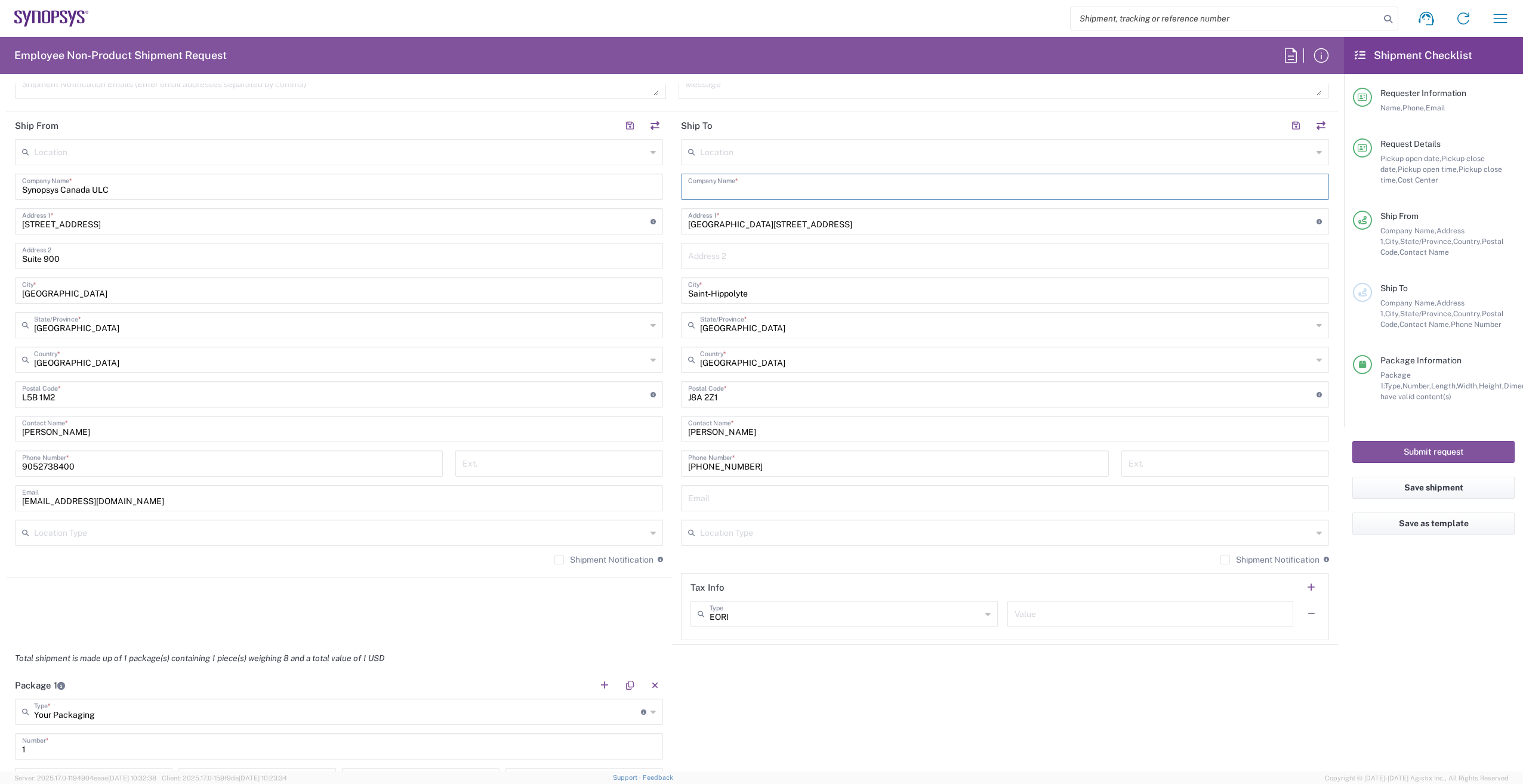
type input "v"
type input "V"
type input "w"
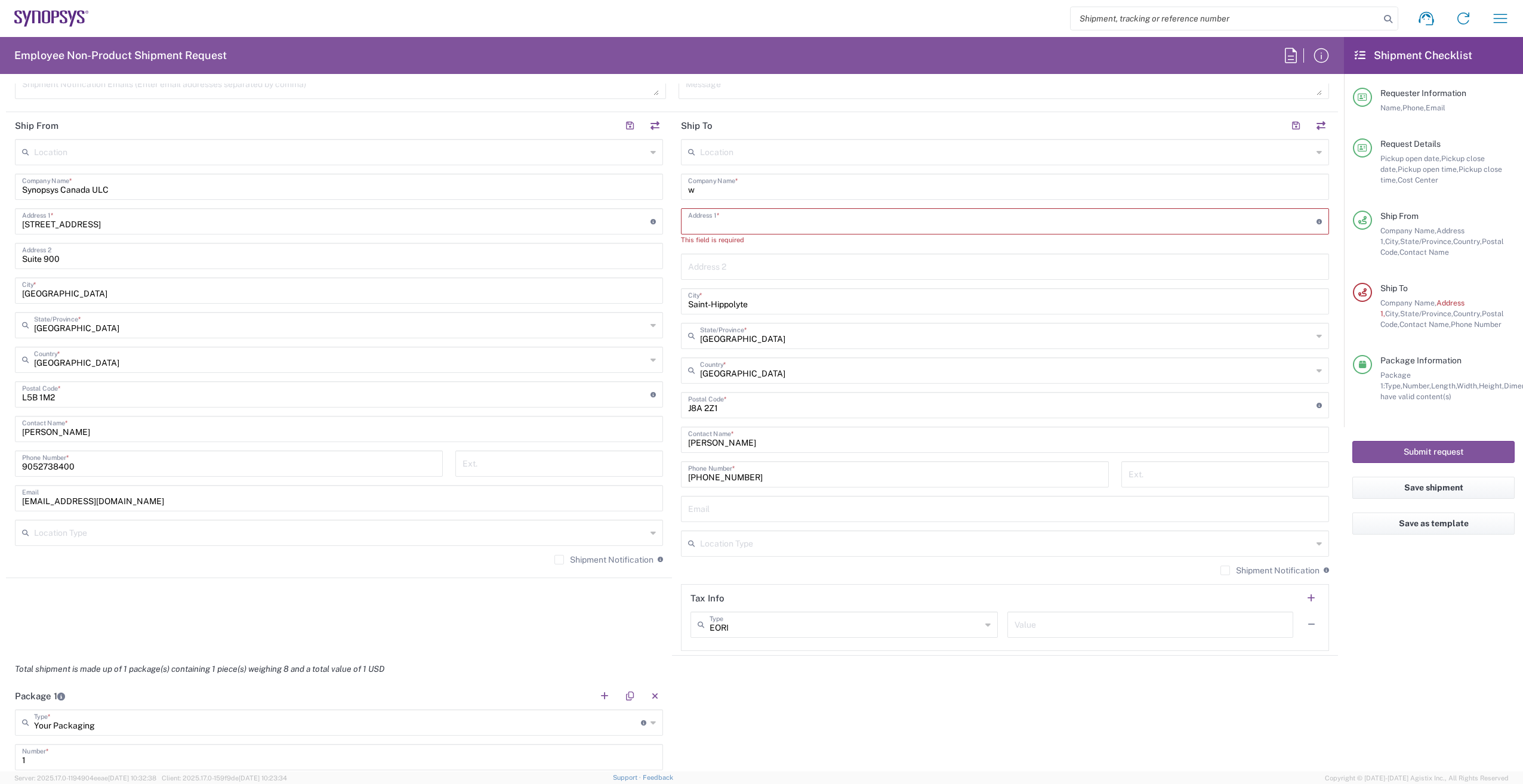
click at [727, 195] on input "w" at bounding box center [1005, 186] width 634 height 21
drag, startPoint x: 688, startPoint y: 191, endPoint x: 661, endPoint y: 191, distance: 27.0
click at [661, 191] on div "Ship From Location [GEOGRAPHIC_DATA] DE04 Agrate Brianza IT01 [GEOGRAPHIC_DATA]…" at bounding box center [672, 384] width 1332 height 544
type input "Waveguide Optical"
click at [735, 222] on input "text" at bounding box center [1002, 220] width 629 height 21
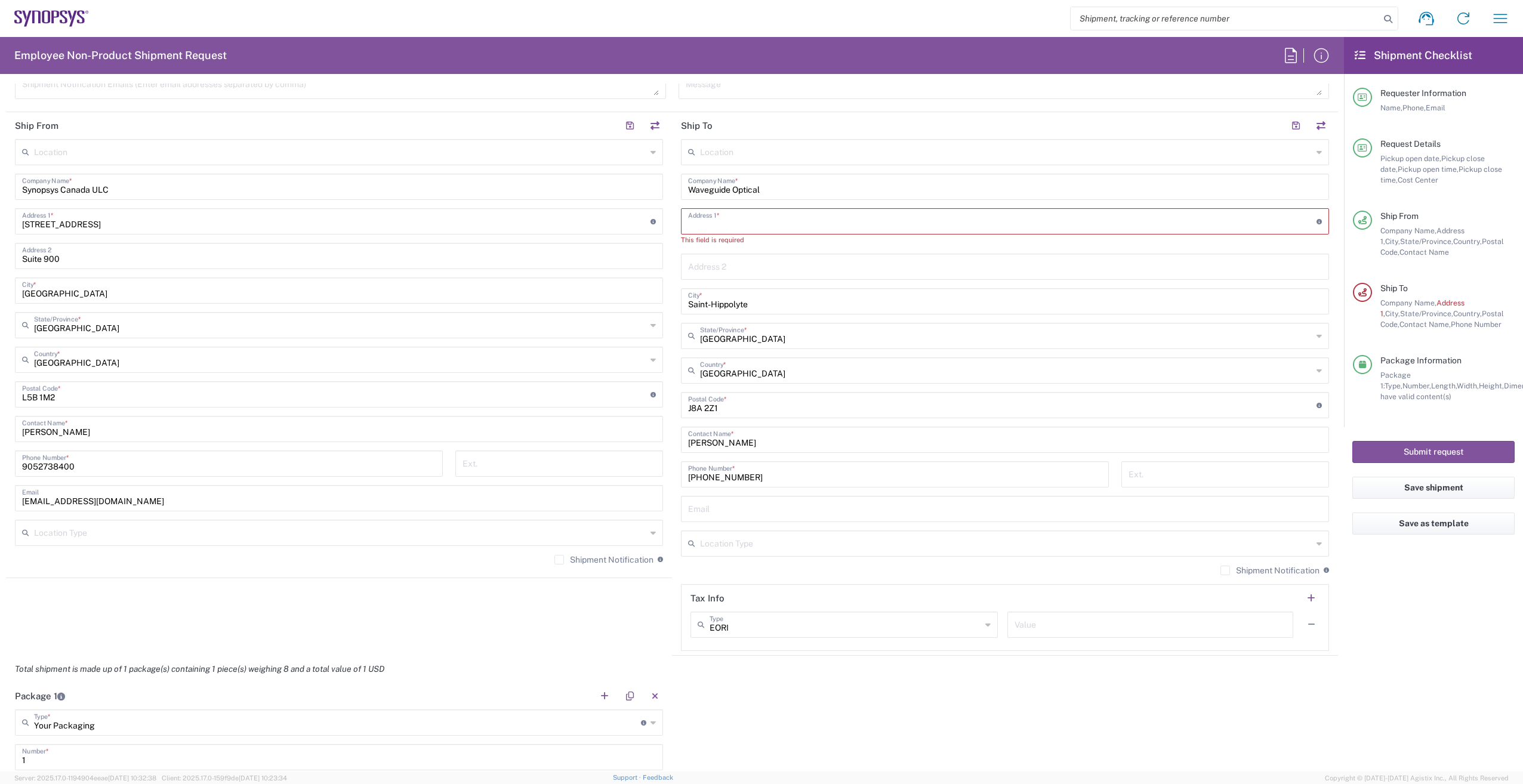
paste input "[GEOGRAPHIC_DATA][STREET_ADDRESS]"
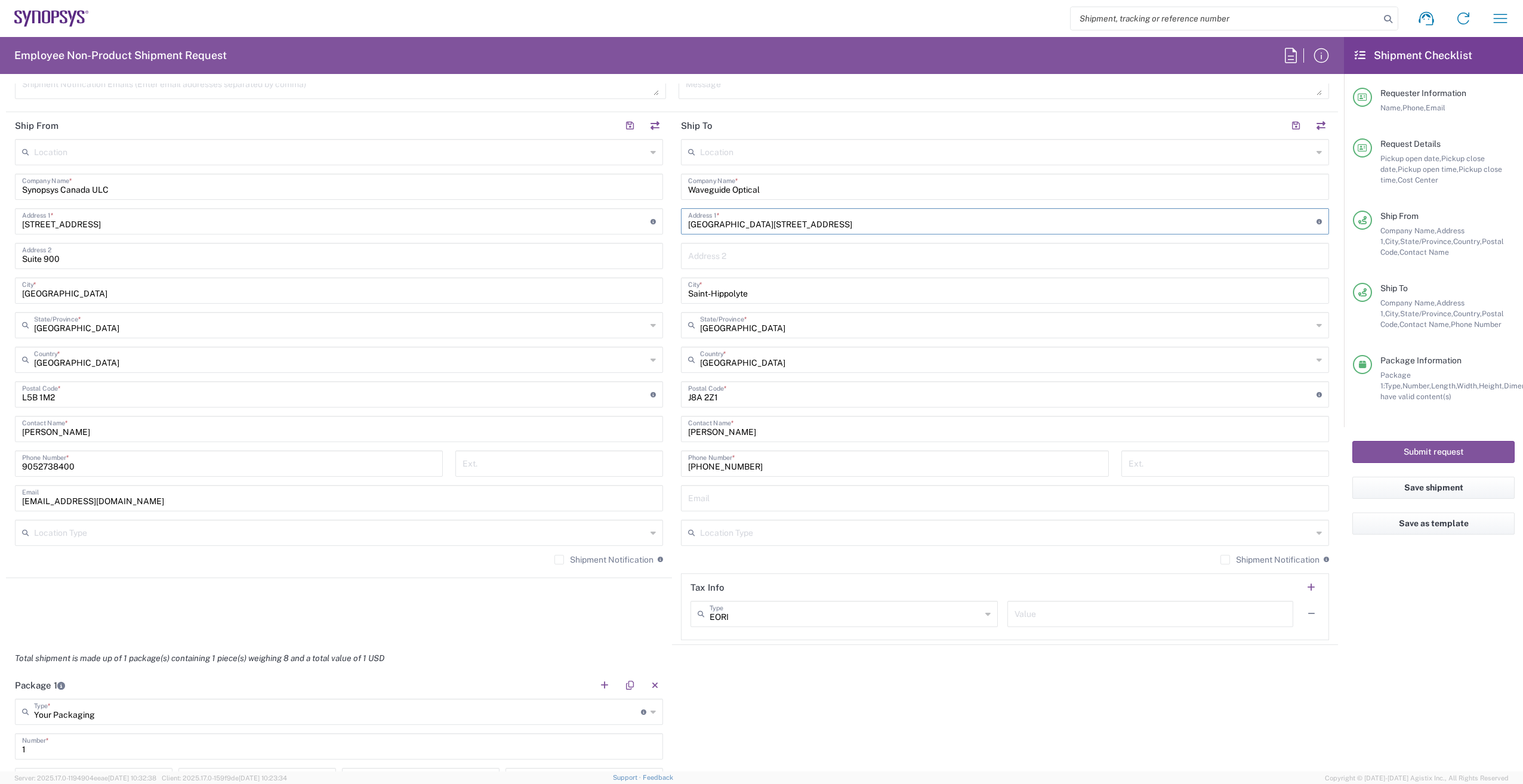
type input "[GEOGRAPHIC_DATA][STREET_ADDRESS]"
click at [1436, 451] on button "Submit request" at bounding box center [1433, 452] width 162 height 22
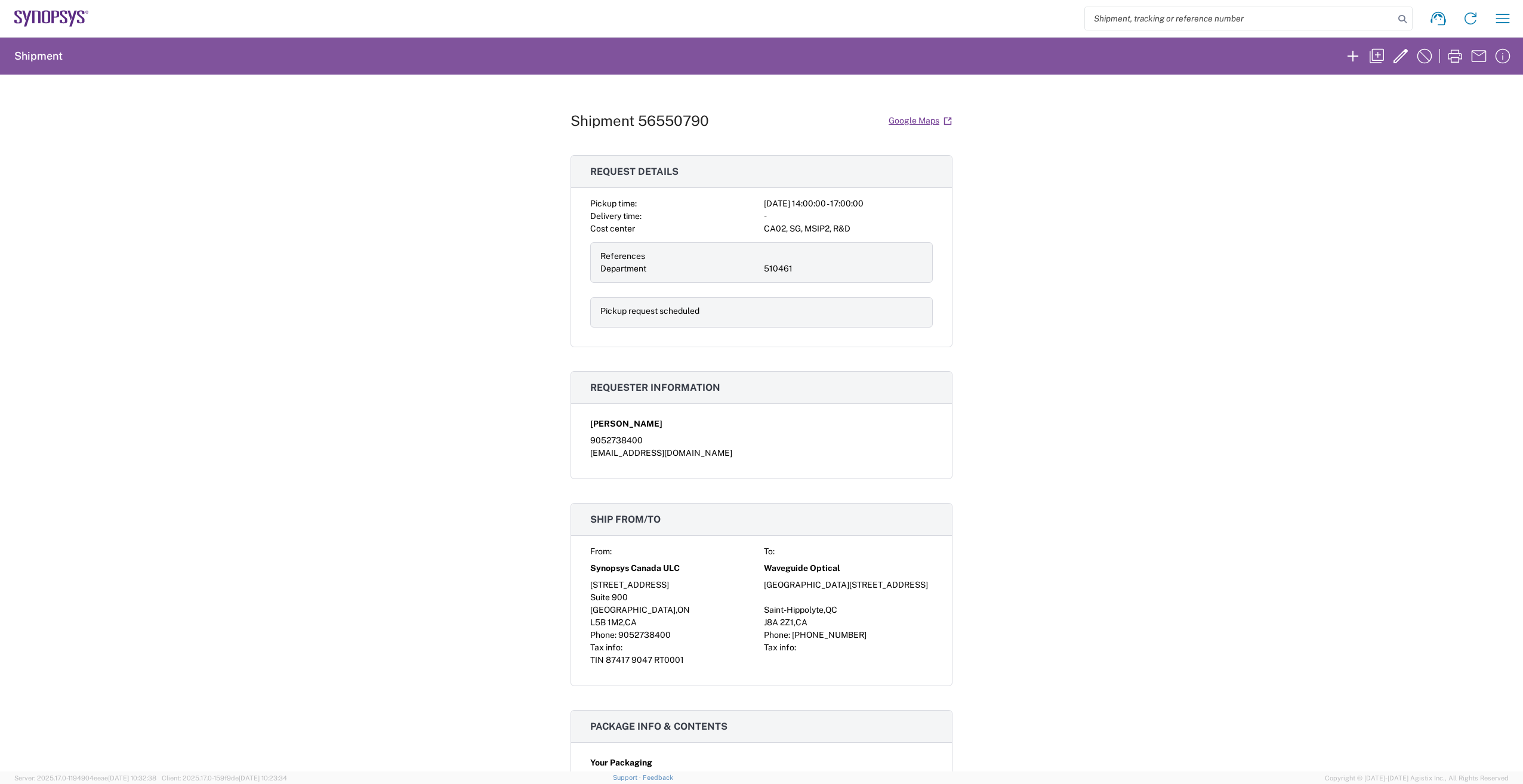
click at [1234, 351] on div "Shipment 56550790 Google Maps Request details Pickup time: [DATE] 14:00:00 - 17…" at bounding box center [762, 423] width 1523 height 697
drag, startPoint x: 564, startPoint y: 120, endPoint x: 742, endPoint y: 126, distance: 178.1
click at [742, 126] on div "Shipment 56550790 Google Maps Request details Pickup time: [DATE] 14:00:00 - 17…" at bounding box center [762, 423] width 1523 height 697
click at [1053, 179] on div "Shipment 56550790 Google Maps Request details Pickup time: [DATE] 14:00:00 - 17…" at bounding box center [762, 423] width 1523 height 697
